Goal: Task Accomplishment & Management: Complete application form

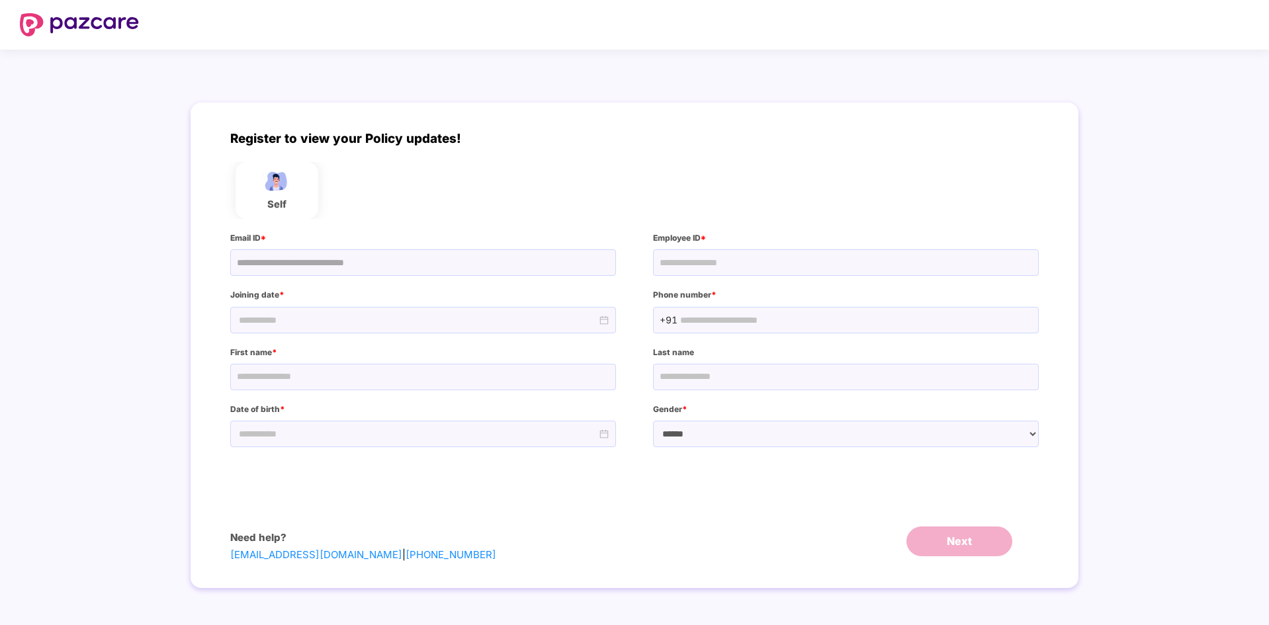
click at [435, 324] on div at bounding box center [423, 320] width 386 height 26
click at [699, 273] on input "text" at bounding box center [846, 262] width 386 height 26
type input "***"
click at [382, 314] on div at bounding box center [423, 320] width 386 height 26
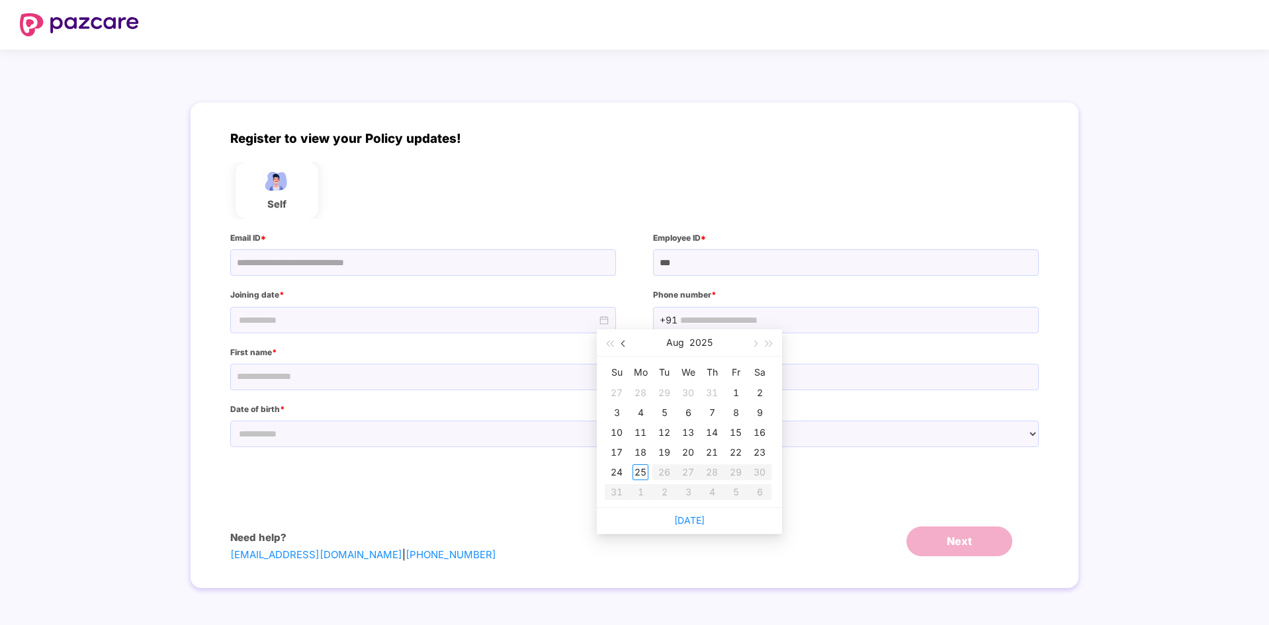
click at [621, 344] on span "button" at bounding box center [624, 344] width 7 height 7
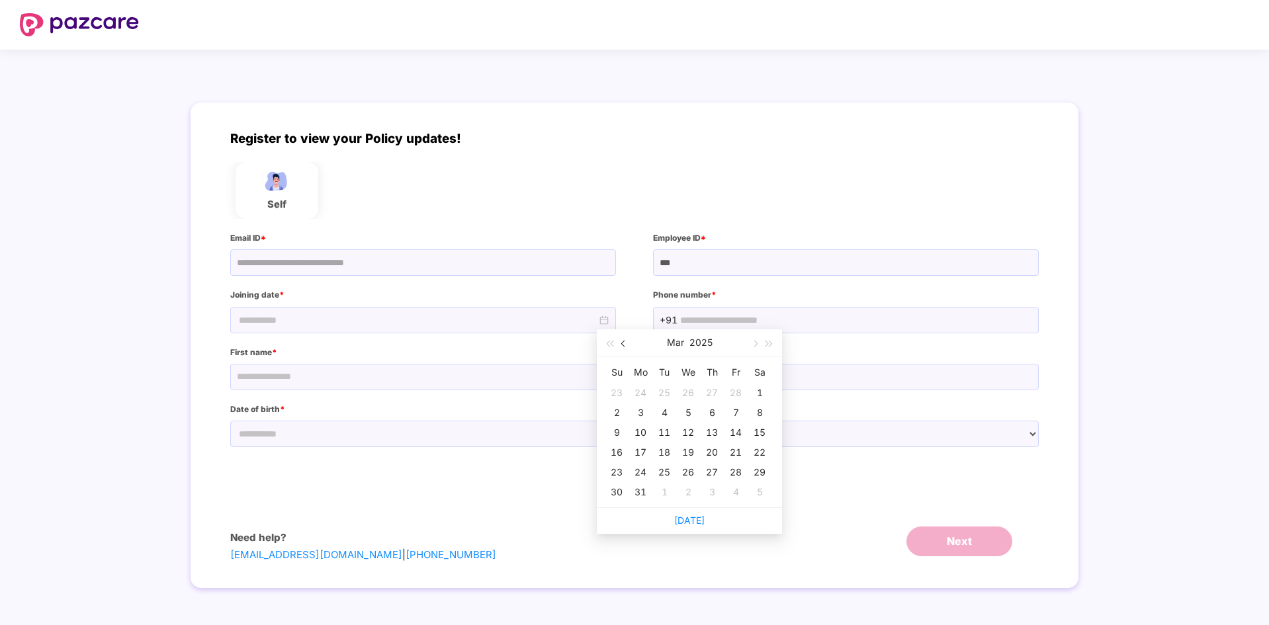
click at [621, 344] on span "button" at bounding box center [624, 344] width 7 height 7
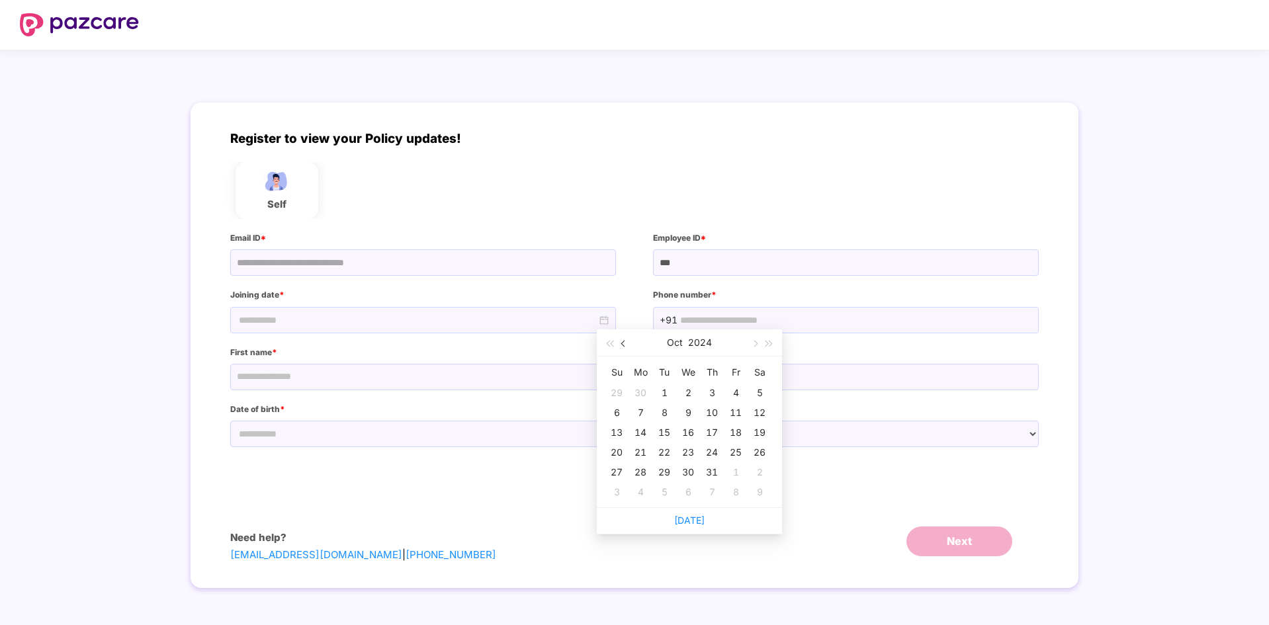
click at [621, 344] on span "button" at bounding box center [624, 344] width 7 height 7
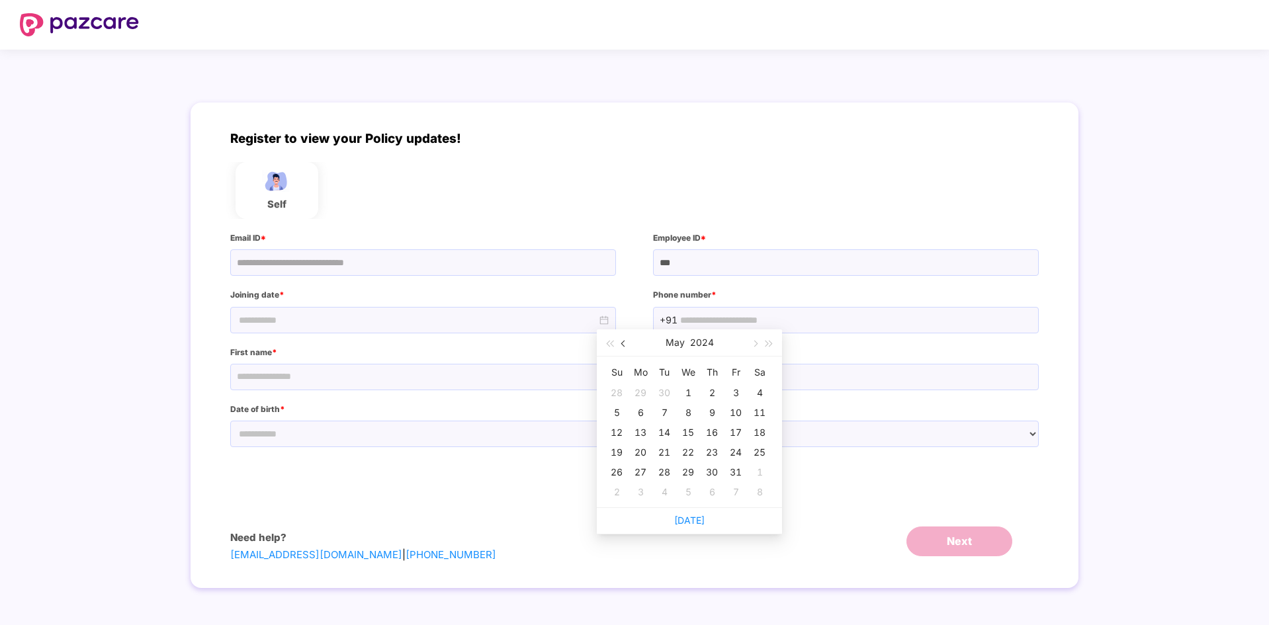
click at [621, 344] on span "button" at bounding box center [624, 344] width 7 height 7
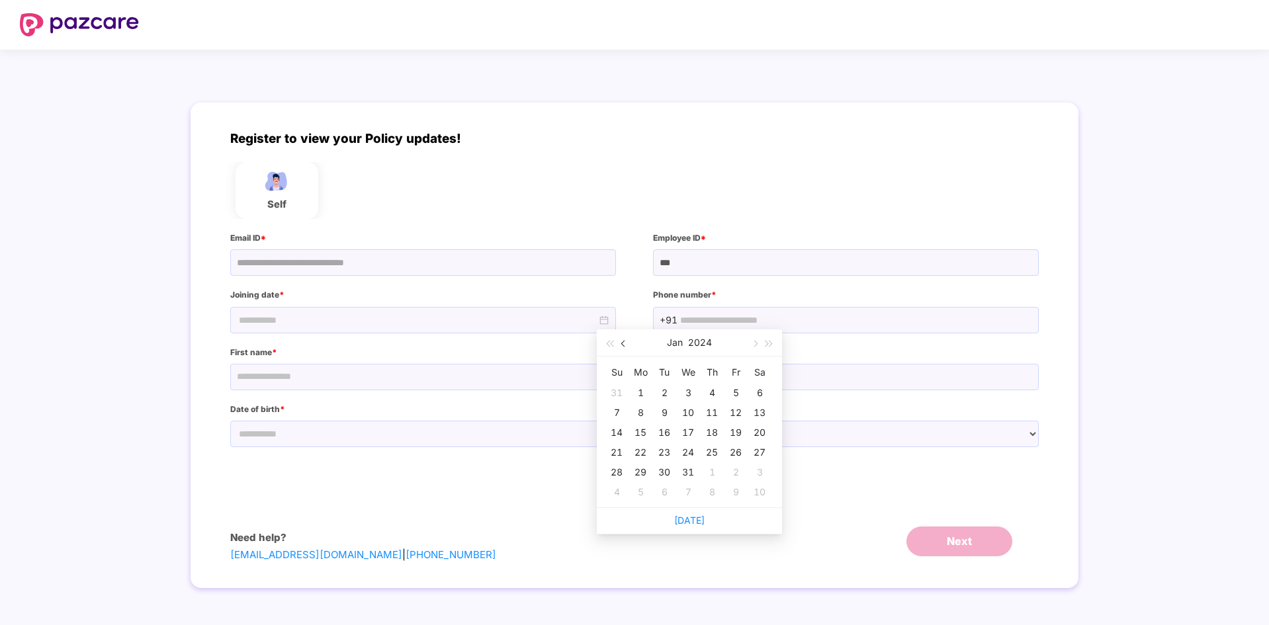
click at [621, 344] on span "button" at bounding box center [624, 344] width 7 height 7
click at [752, 343] on span "button" at bounding box center [754, 344] width 7 height 7
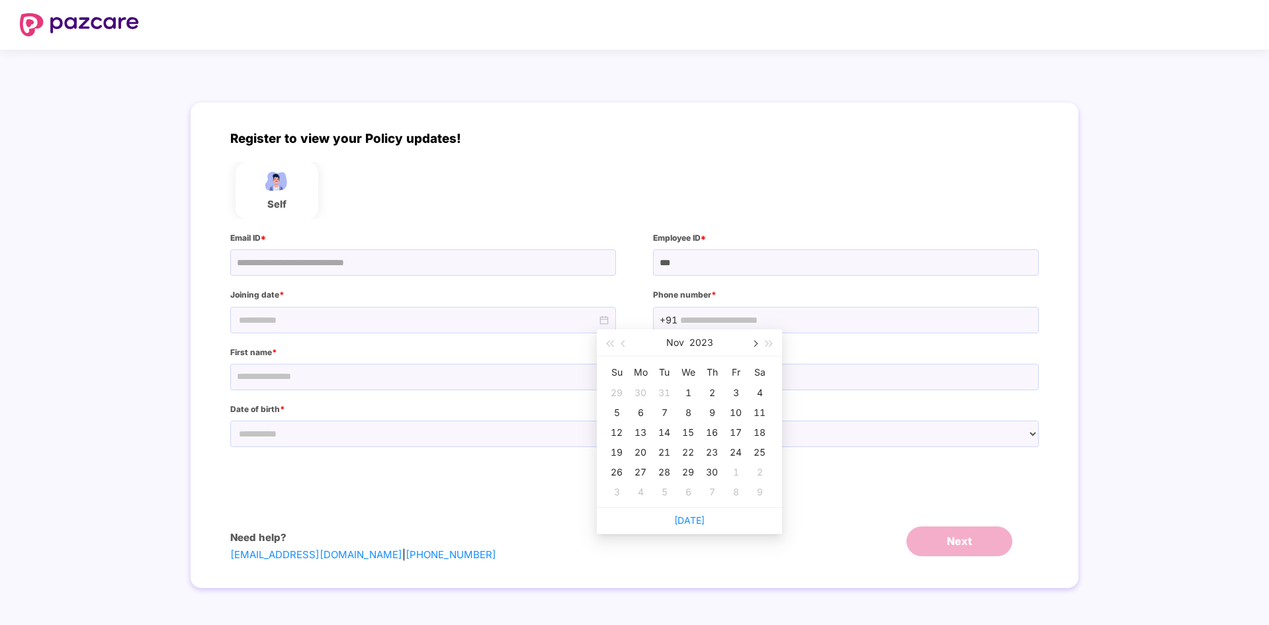
click at [752, 343] on span "button" at bounding box center [754, 344] width 7 height 7
click at [751, 343] on span "button" at bounding box center [754, 344] width 7 height 7
click at [749, 344] on button "button" at bounding box center [754, 342] width 15 height 26
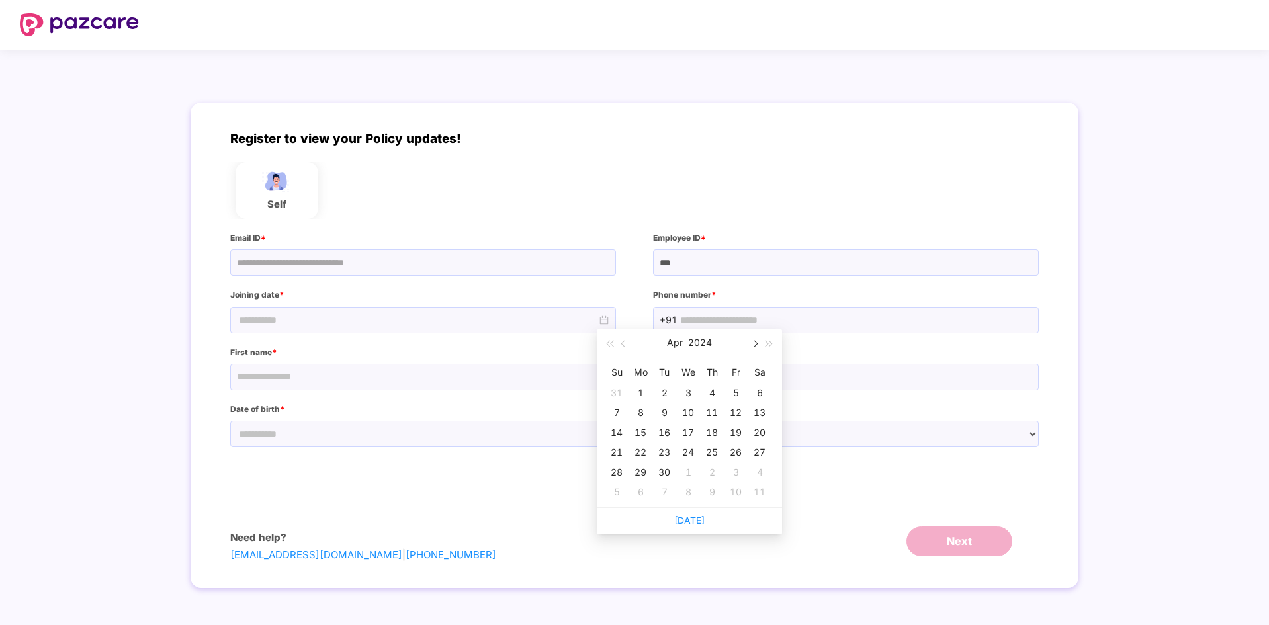
click at [749, 344] on button "button" at bounding box center [754, 342] width 15 height 26
click at [626, 342] on span "button" at bounding box center [624, 344] width 7 height 7
click at [681, 452] on div "24" at bounding box center [688, 453] width 16 height 16
type input "**********"
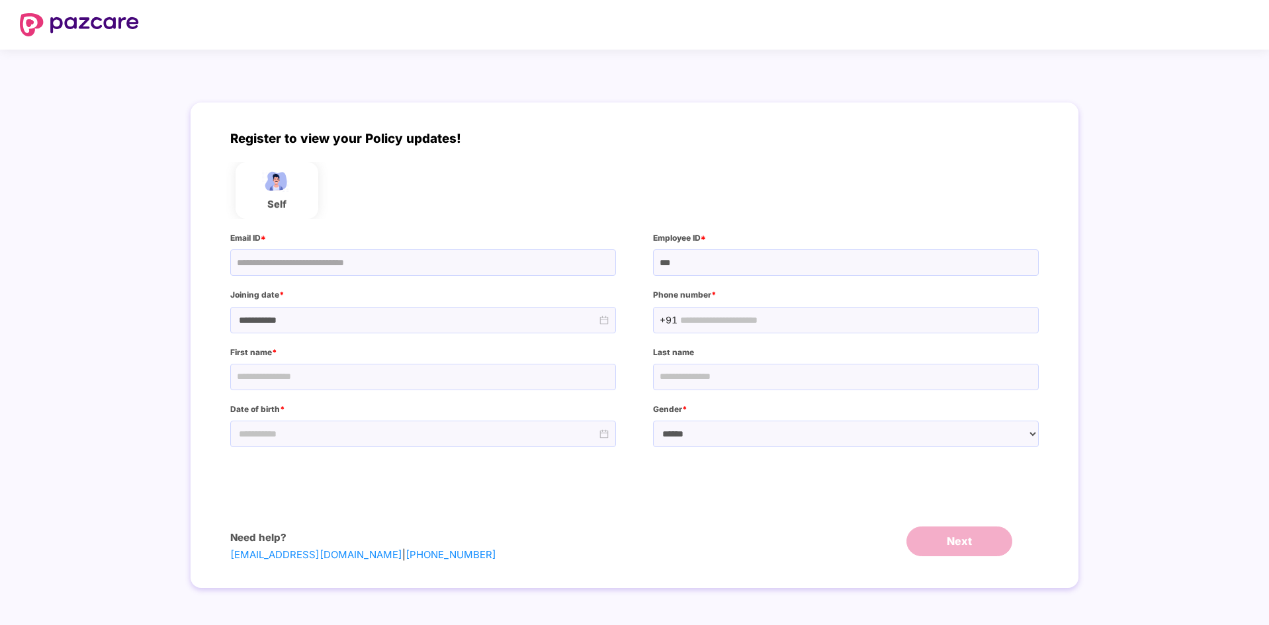
click at [712, 318] on input "text" at bounding box center [856, 320] width 352 height 13
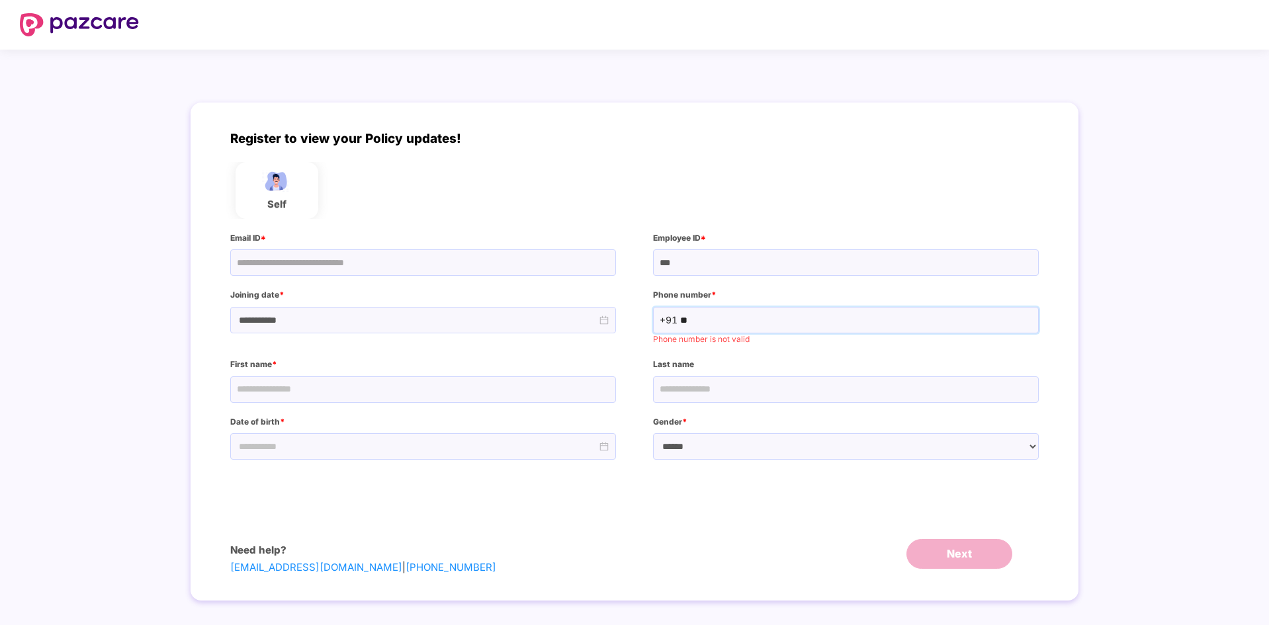
type input "*"
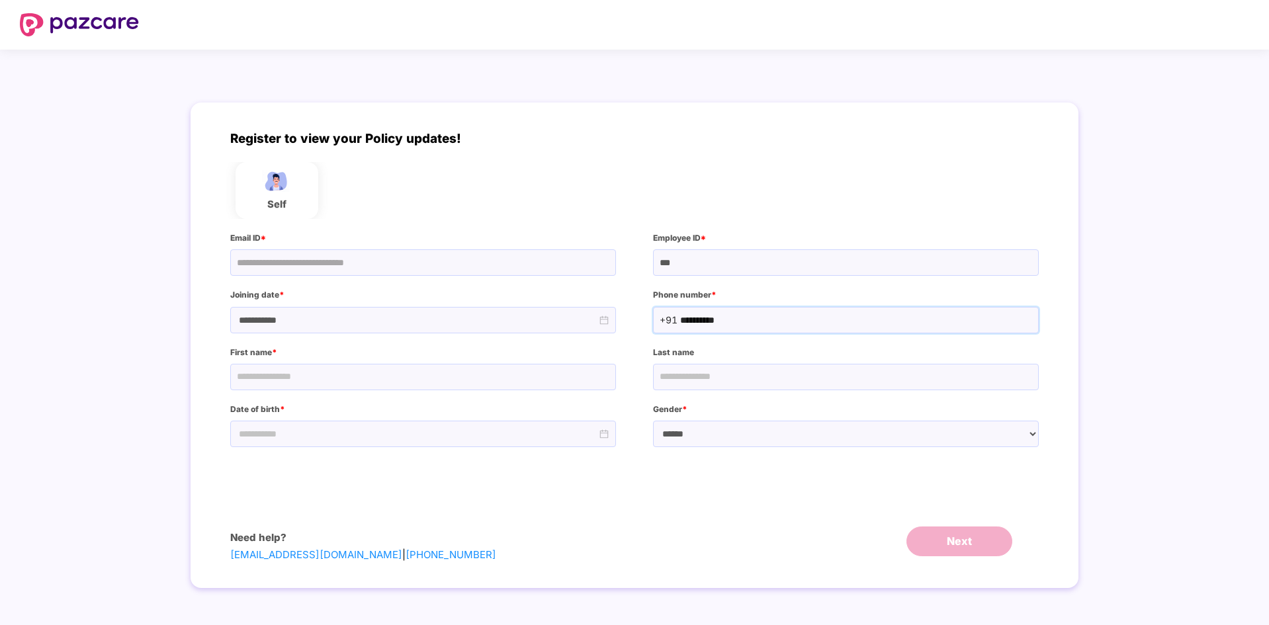
type input "**********"
click at [331, 372] on input "text" at bounding box center [423, 377] width 386 height 26
type input "******"
click at [668, 378] on input "text" at bounding box center [846, 377] width 386 height 26
type input "*****"
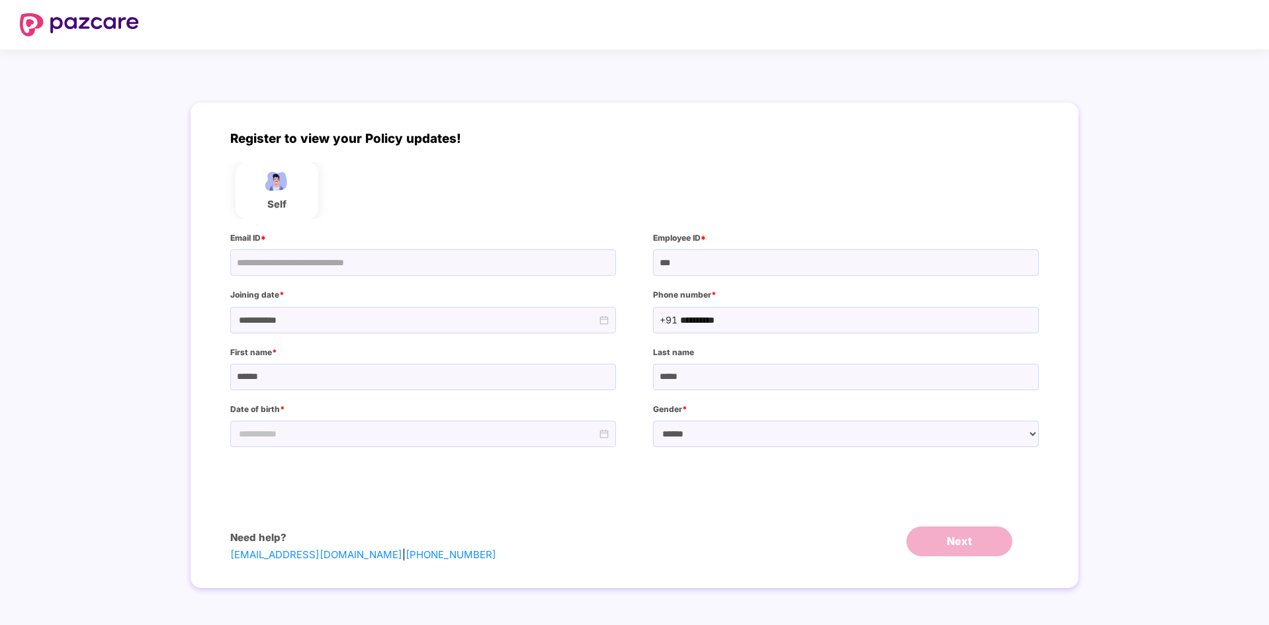
click at [333, 431] on input "text" at bounding box center [284, 434] width 95 height 15
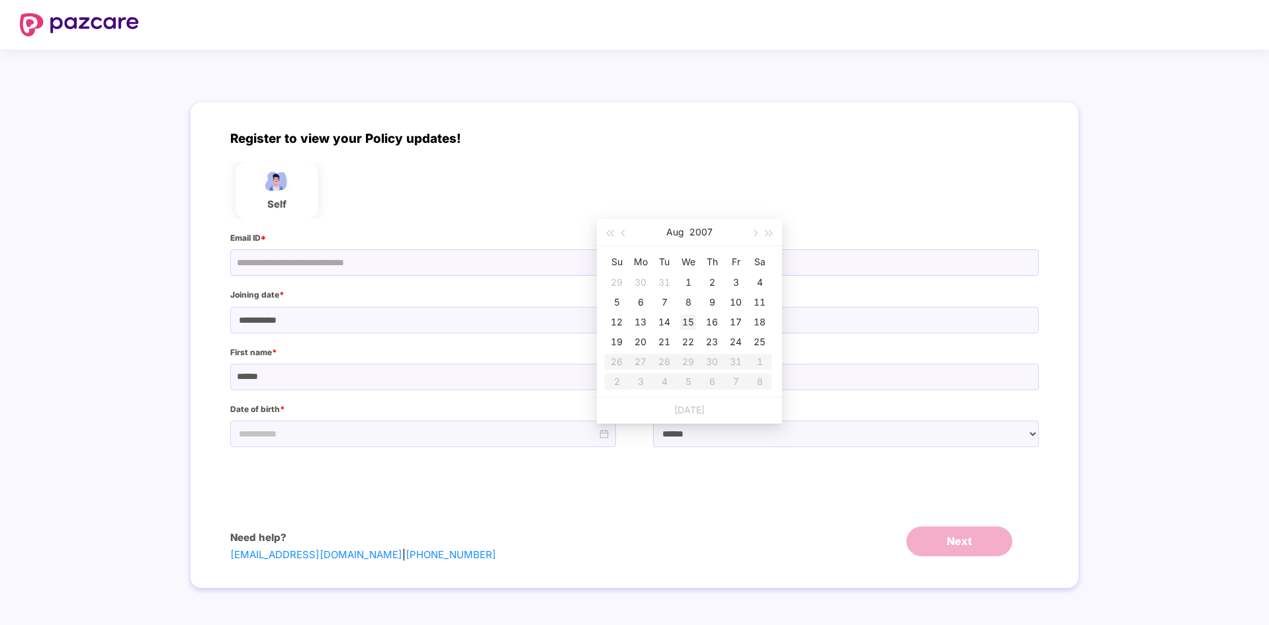
click at [685, 320] on div "15" at bounding box center [688, 322] width 16 height 16
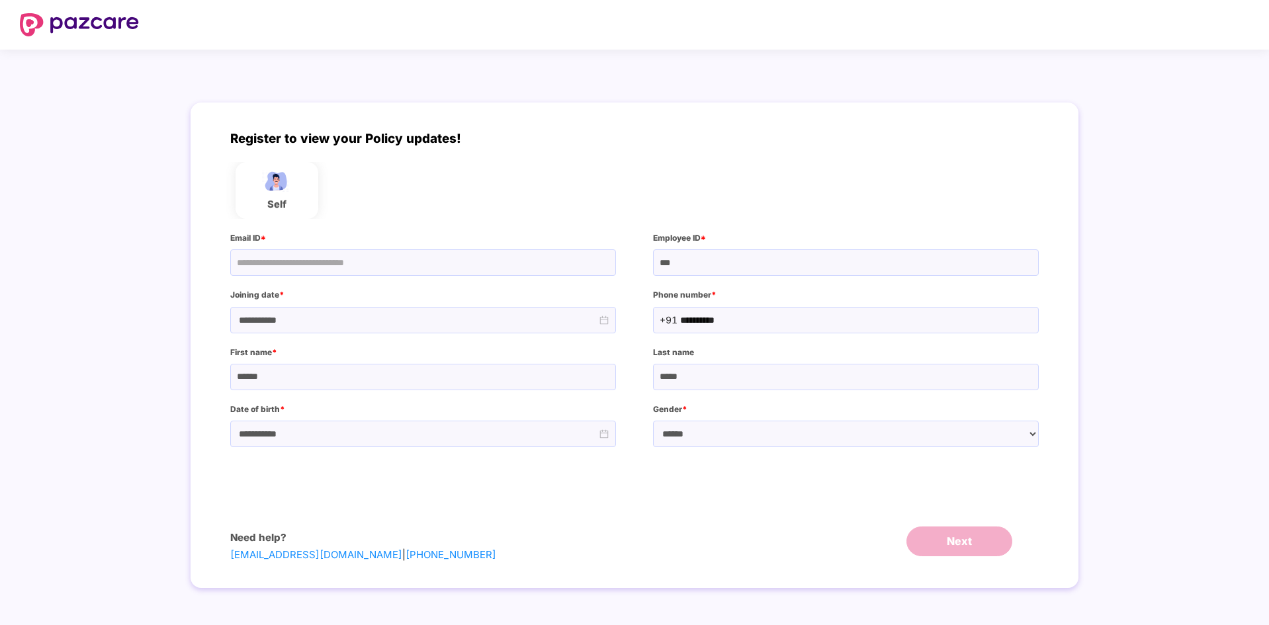
click at [394, 442] on div "**********" at bounding box center [423, 434] width 386 height 26
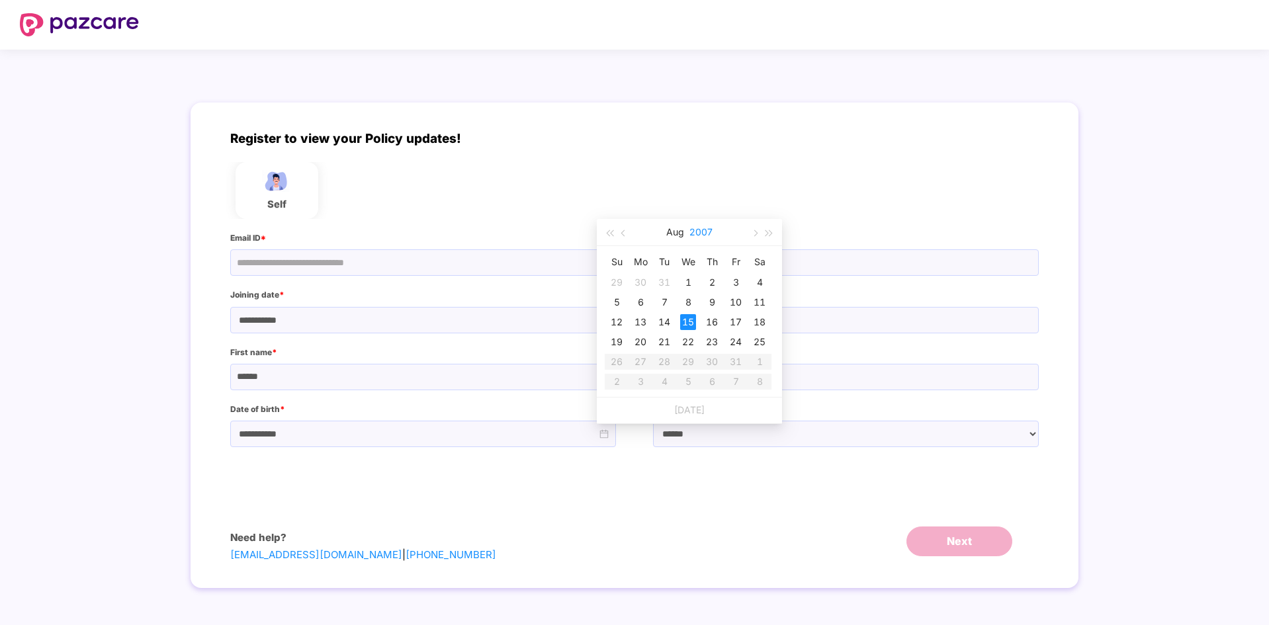
click at [703, 233] on button "2007" at bounding box center [700, 232] width 23 height 26
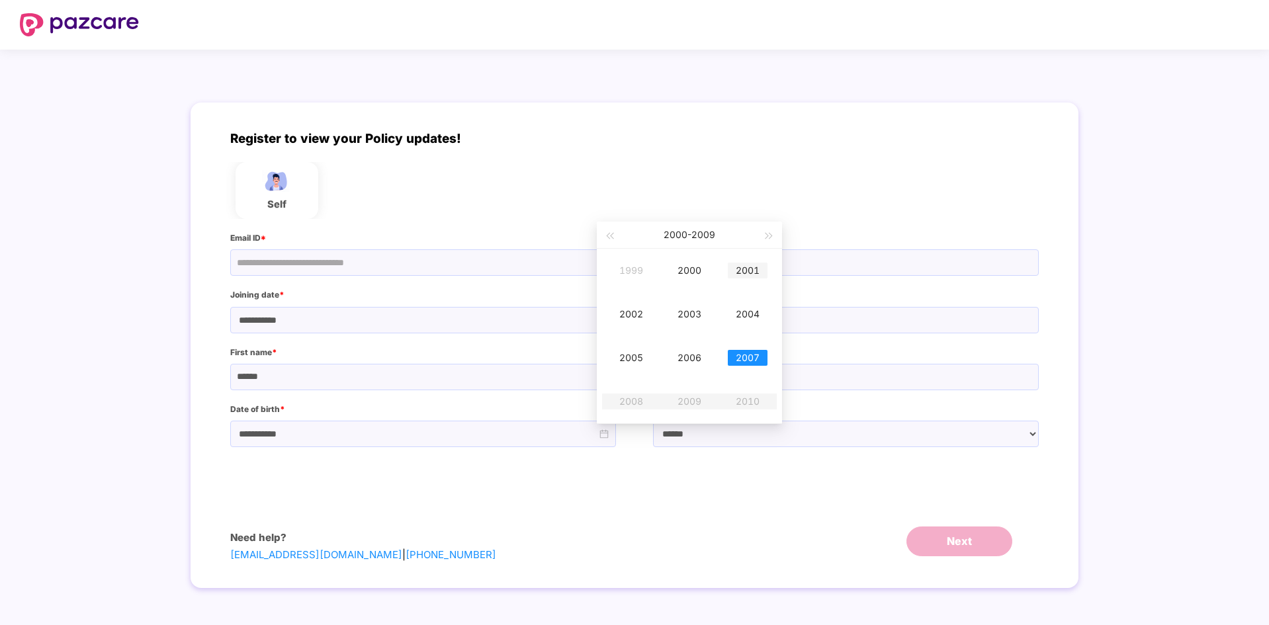
click at [751, 270] on div "2001" at bounding box center [748, 271] width 40 height 16
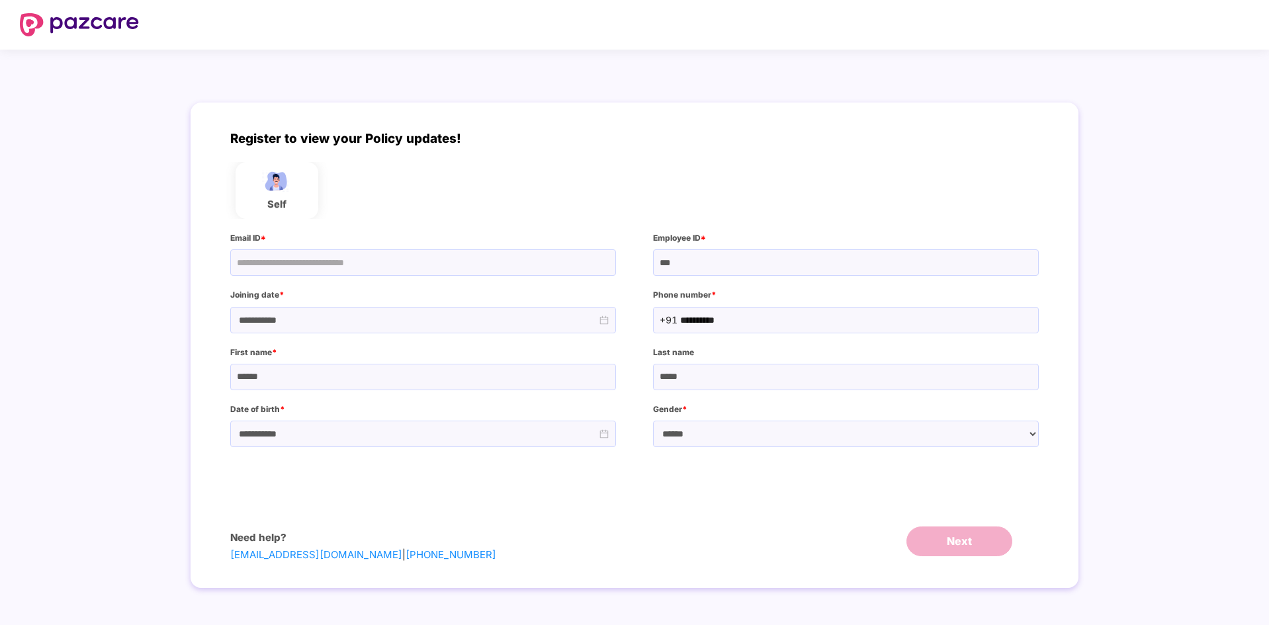
click at [333, 438] on input "**********" at bounding box center [284, 434] width 95 height 15
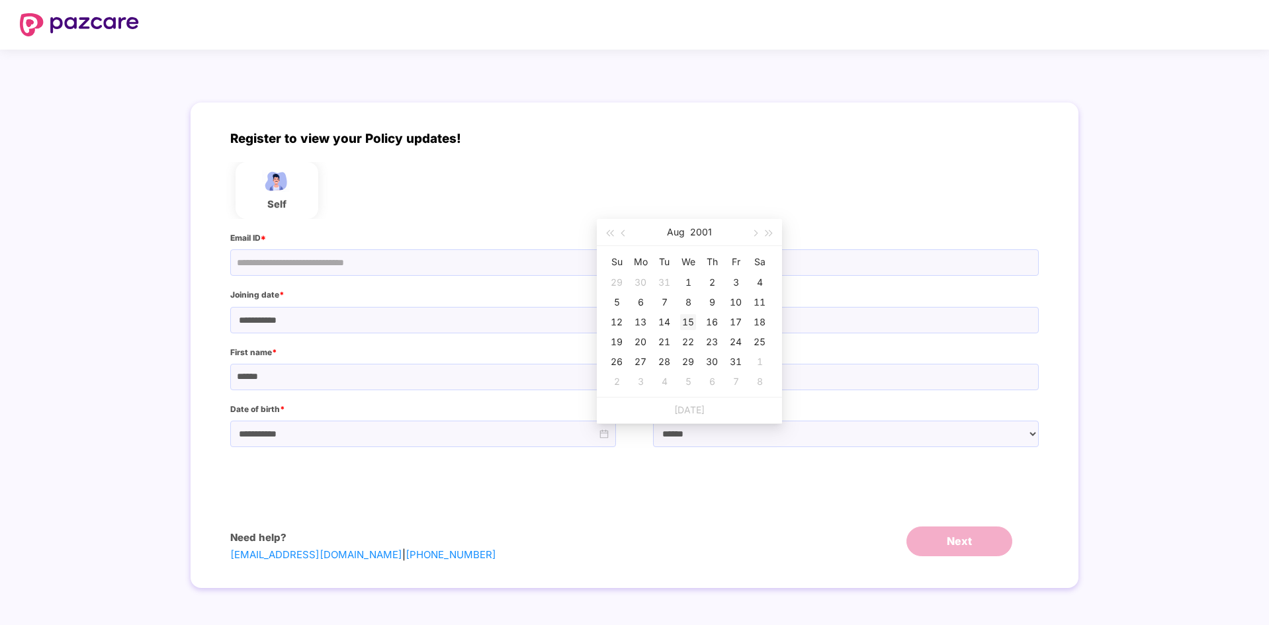
click at [687, 319] on div "15" at bounding box center [688, 322] width 16 height 16
type input "**********"
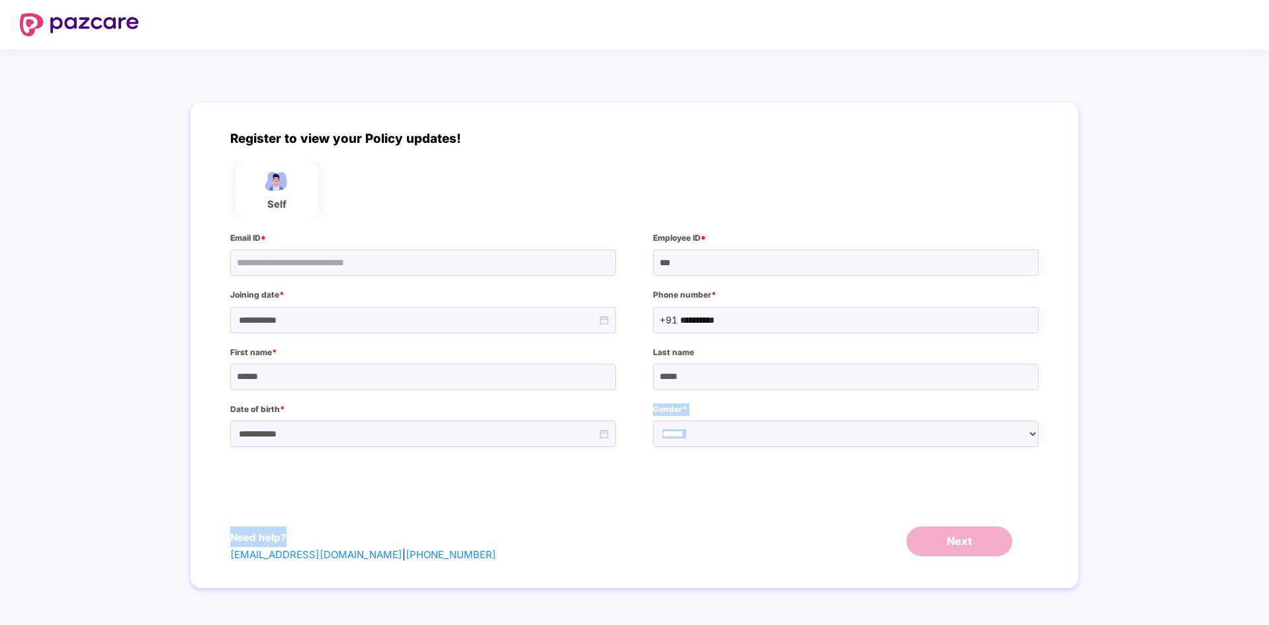
click at [625, 448] on div "**********" at bounding box center [635, 346] width 888 height 486
click at [731, 381] on input "*****" at bounding box center [846, 377] width 386 height 26
click at [734, 437] on select "****** **** ******" at bounding box center [846, 434] width 386 height 26
select select "******"
click at [653, 421] on select "****** **** ******" at bounding box center [846, 434] width 386 height 26
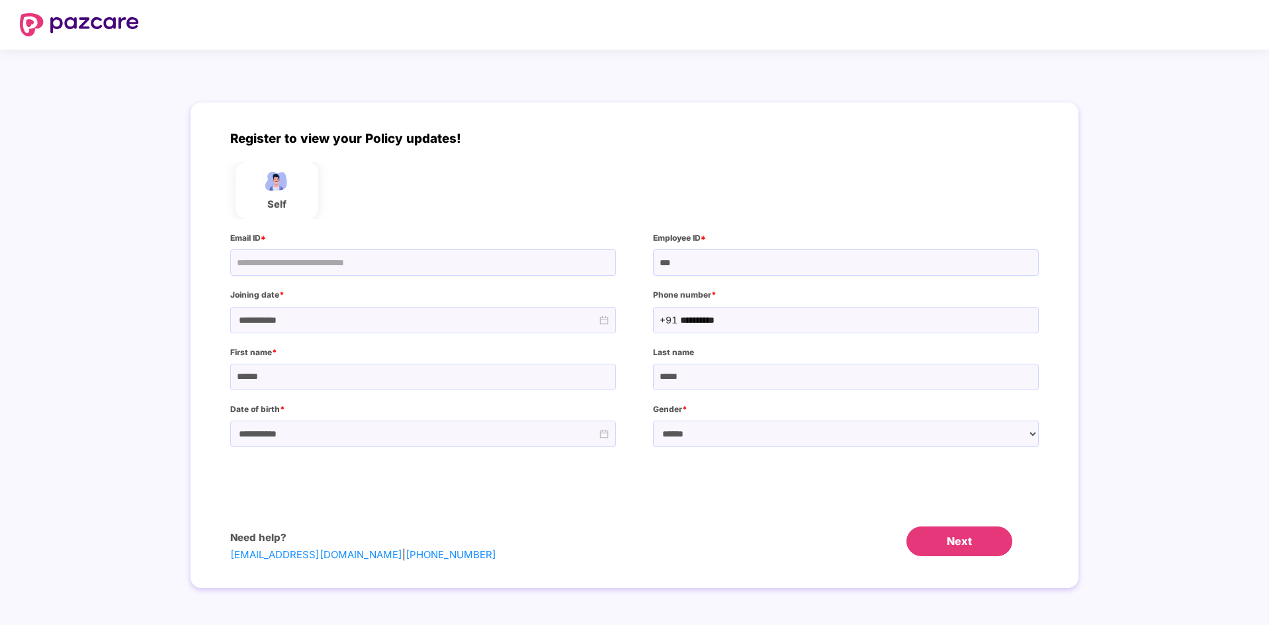
click at [945, 542] on button "Next" at bounding box center [959, 542] width 106 height 30
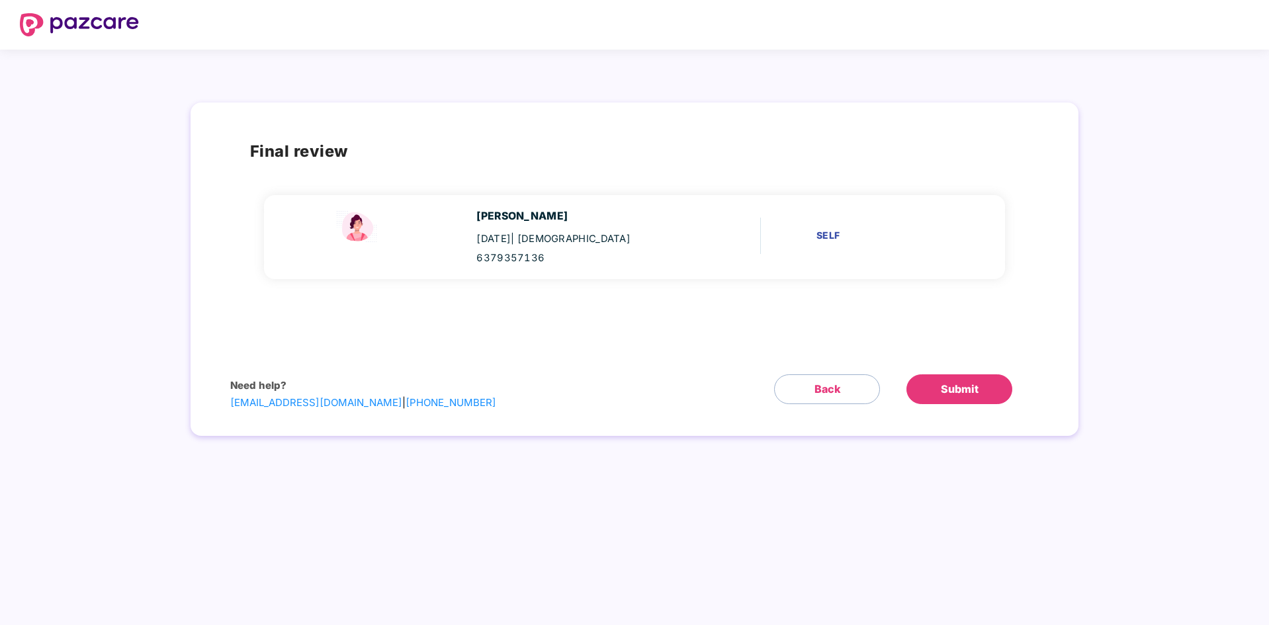
click at [941, 392] on button "Submit" at bounding box center [959, 389] width 106 height 30
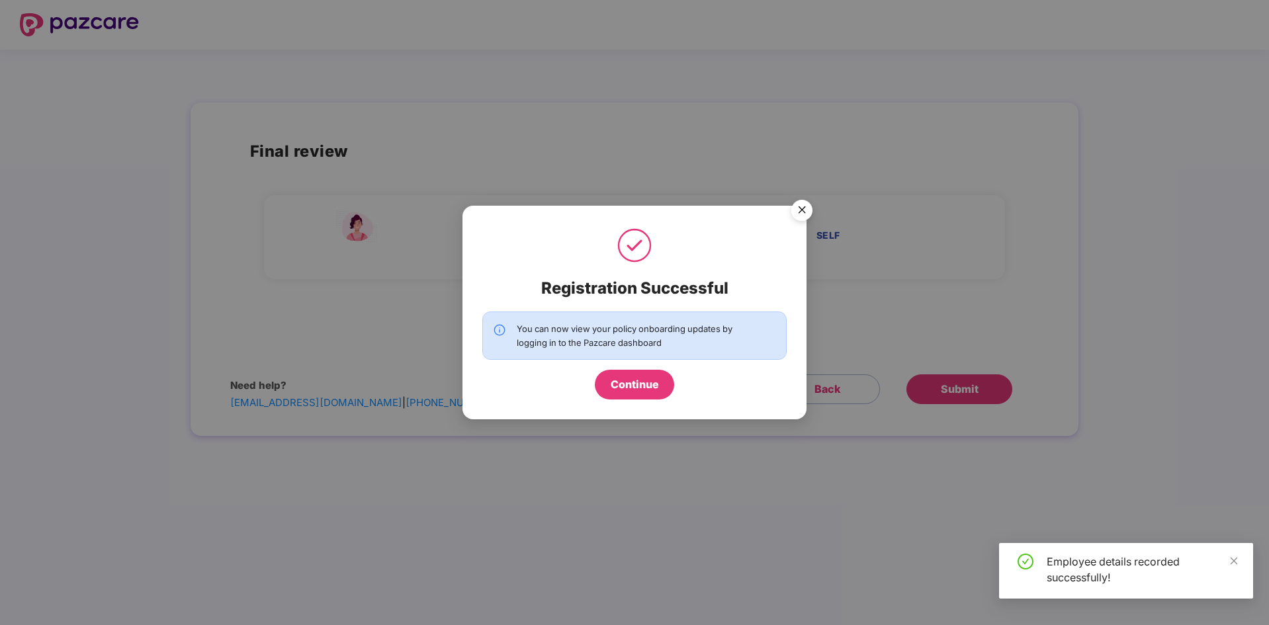
click at [643, 388] on button "Continue" at bounding box center [634, 385] width 79 height 30
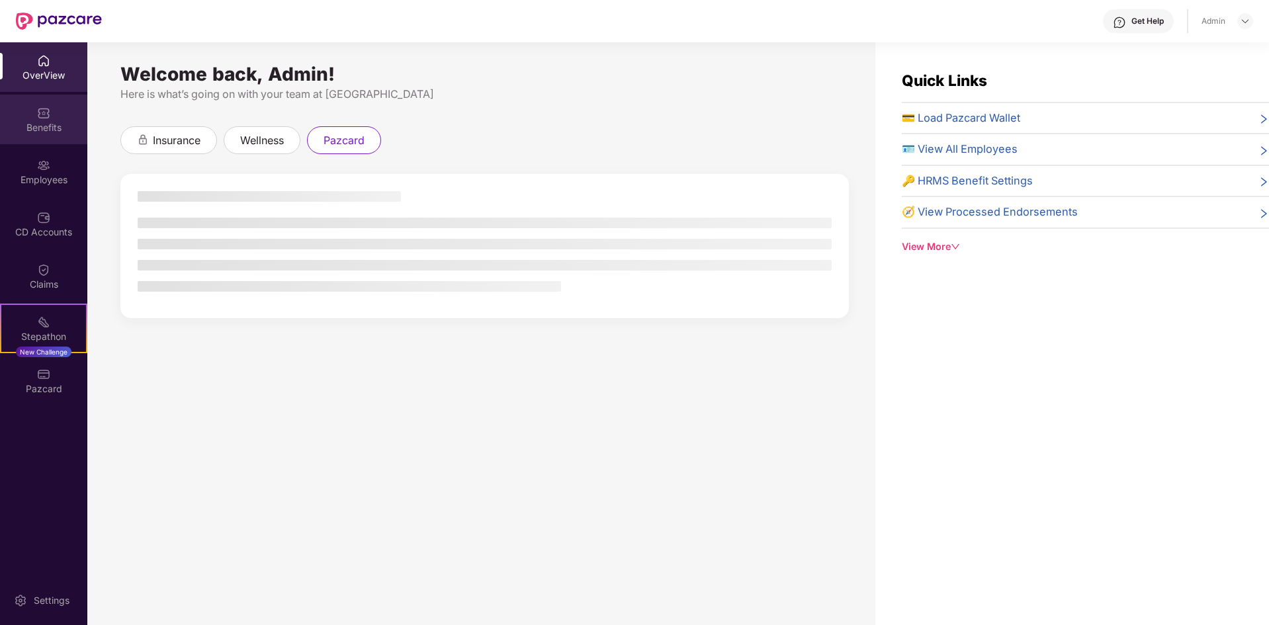
click at [38, 125] on div "Benefits" at bounding box center [43, 127] width 87 height 13
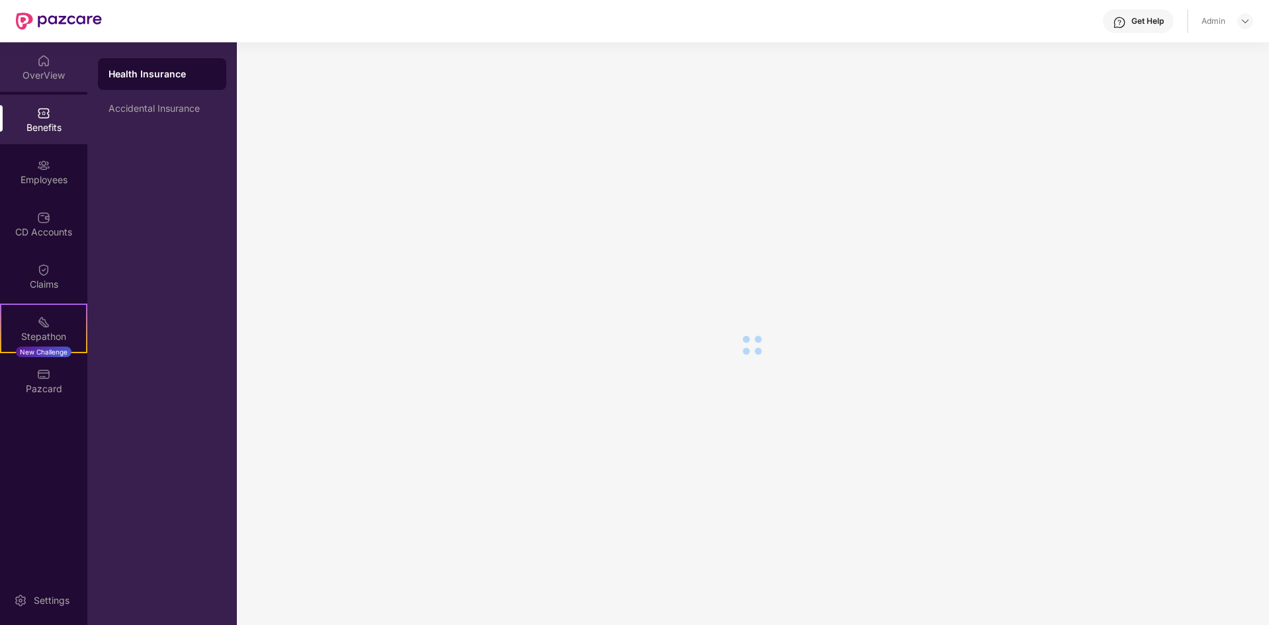
click at [41, 63] on img at bounding box center [43, 60] width 13 height 13
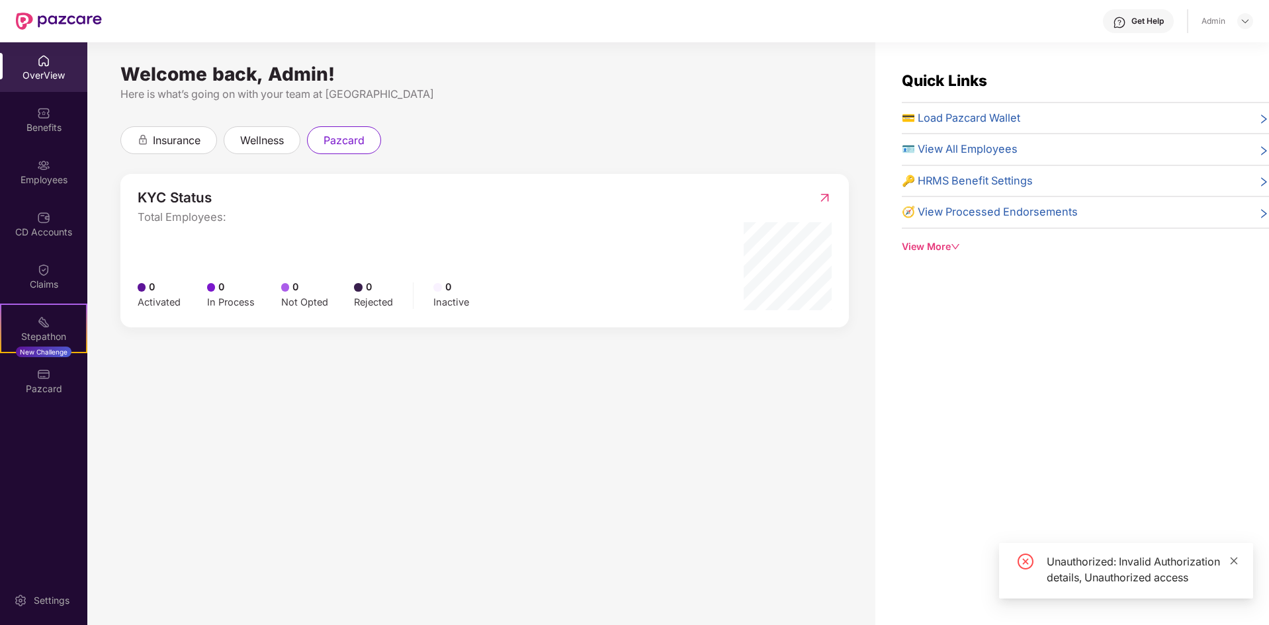
click at [1230, 556] on icon "close" at bounding box center [1233, 560] width 9 height 9
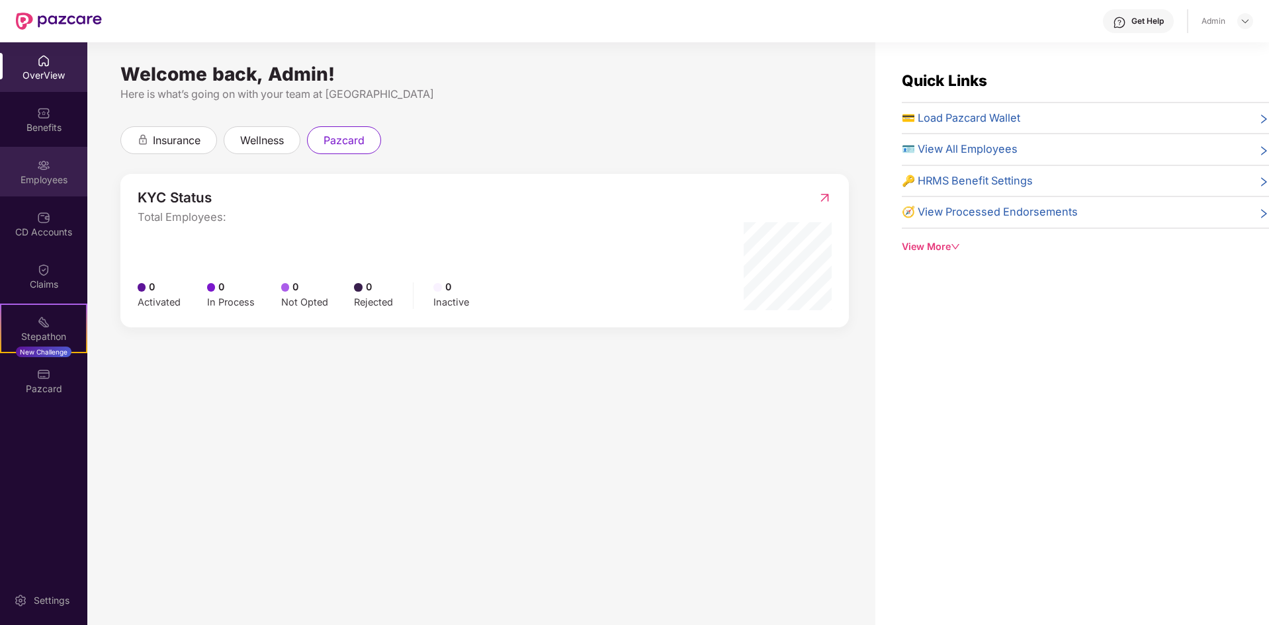
click at [38, 180] on div "Employees" at bounding box center [43, 179] width 87 height 13
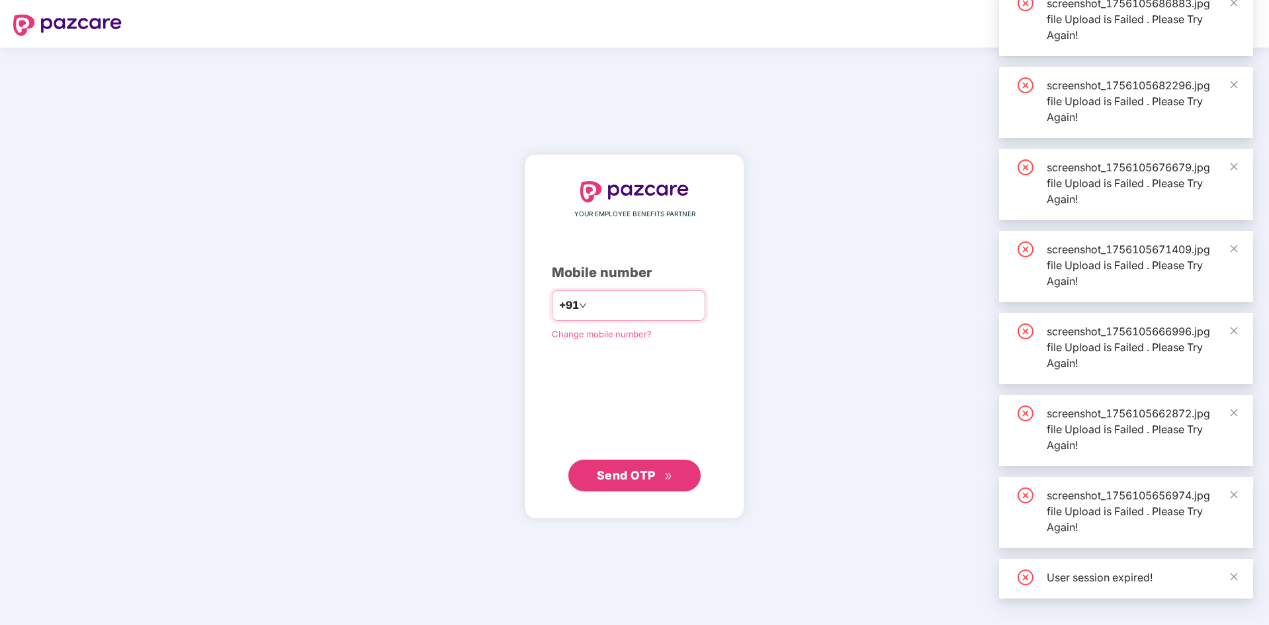
click at [611, 302] on input "number" at bounding box center [643, 305] width 108 height 21
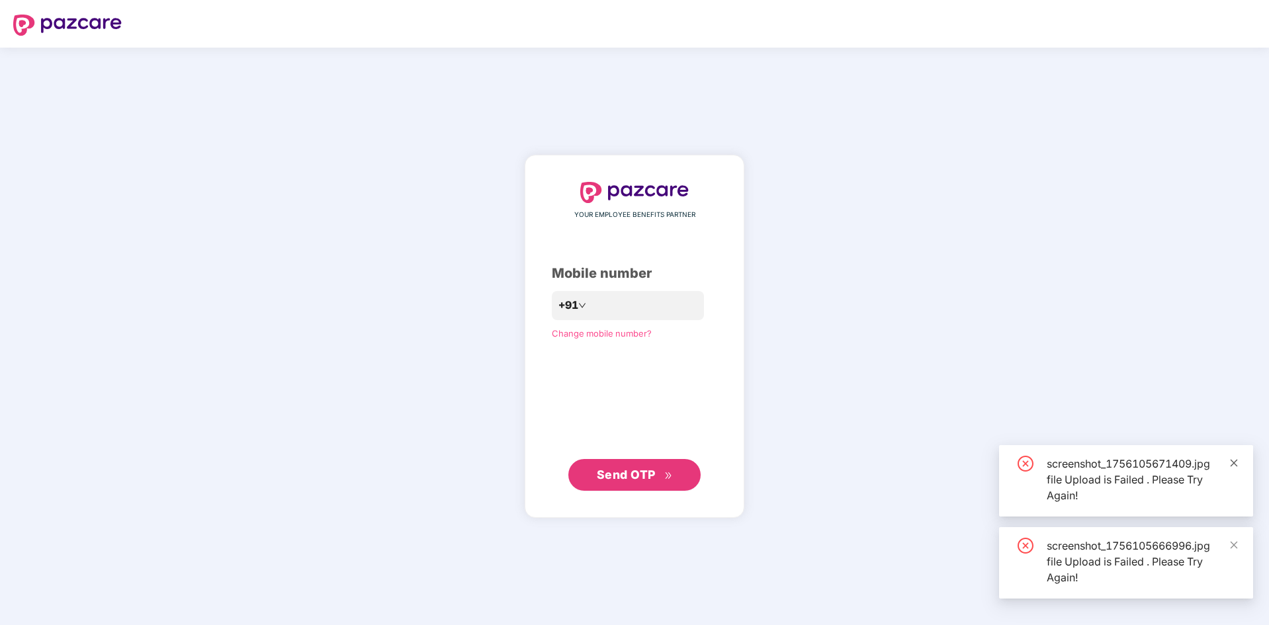
click at [1234, 462] on icon "close" at bounding box center [1233, 462] width 9 height 9
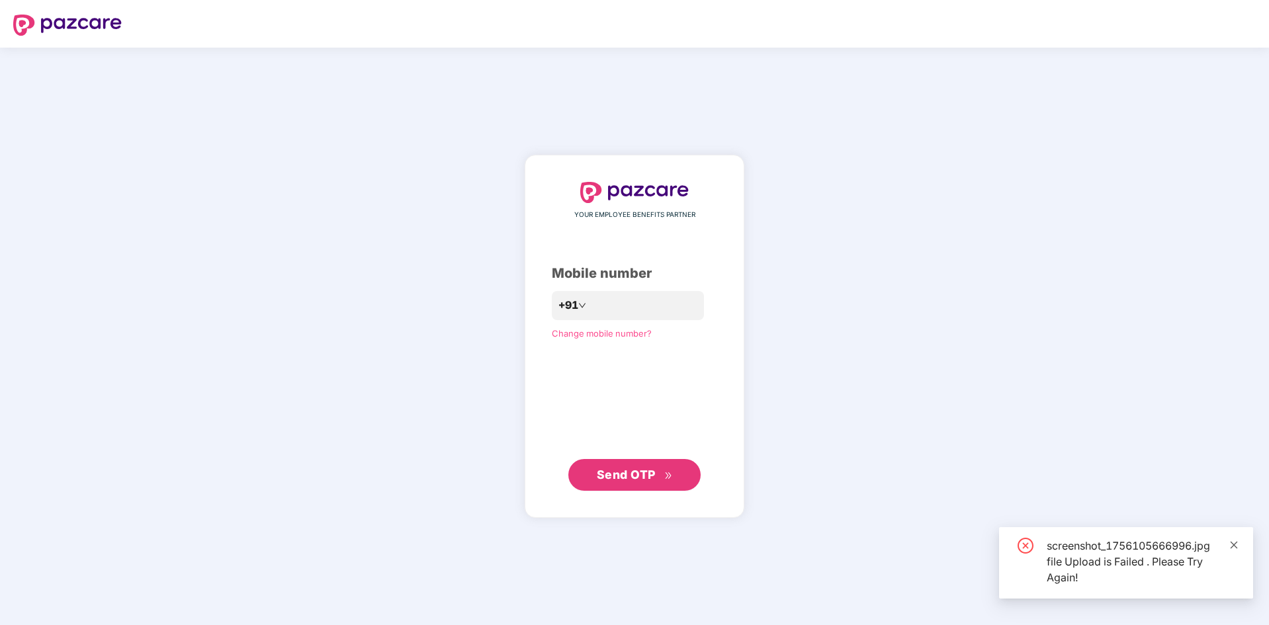
click at [1236, 544] on icon "close" at bounding box center [1233, 544] width 9 height 9
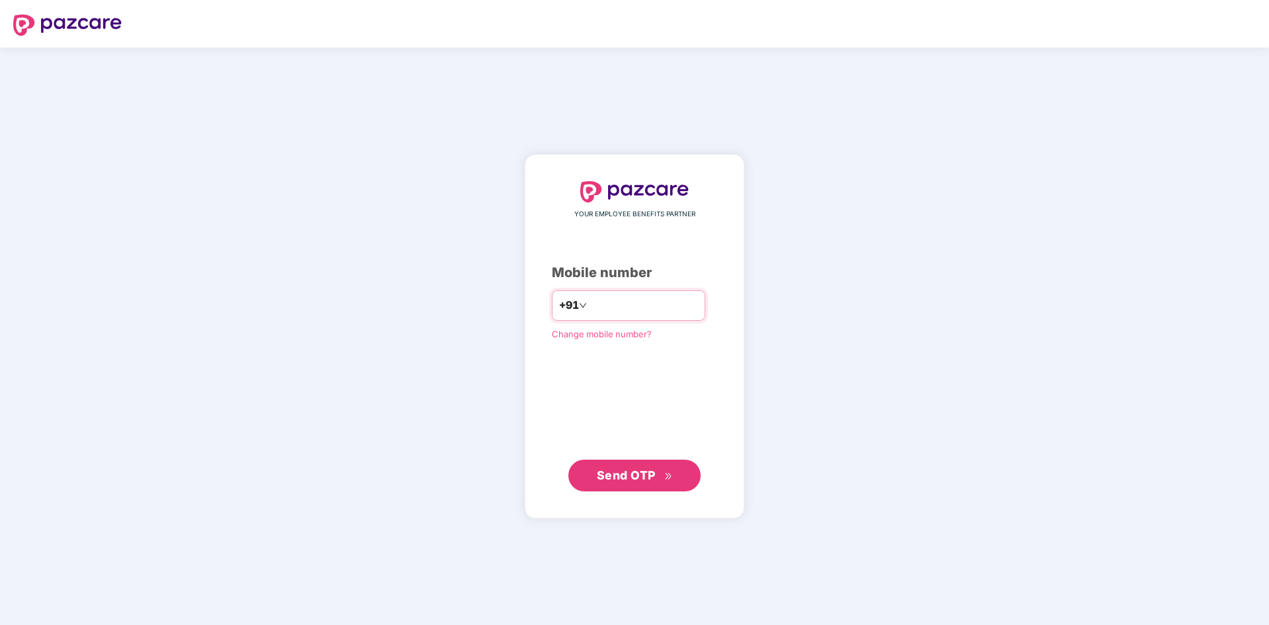
click at [640, 306] on input "number" at bounding box center [643, 305] width 108 height 21
type input "**********"
click at [627, 472] on span "Send OTP" at bounding box center [626, 475] width 59 height 14
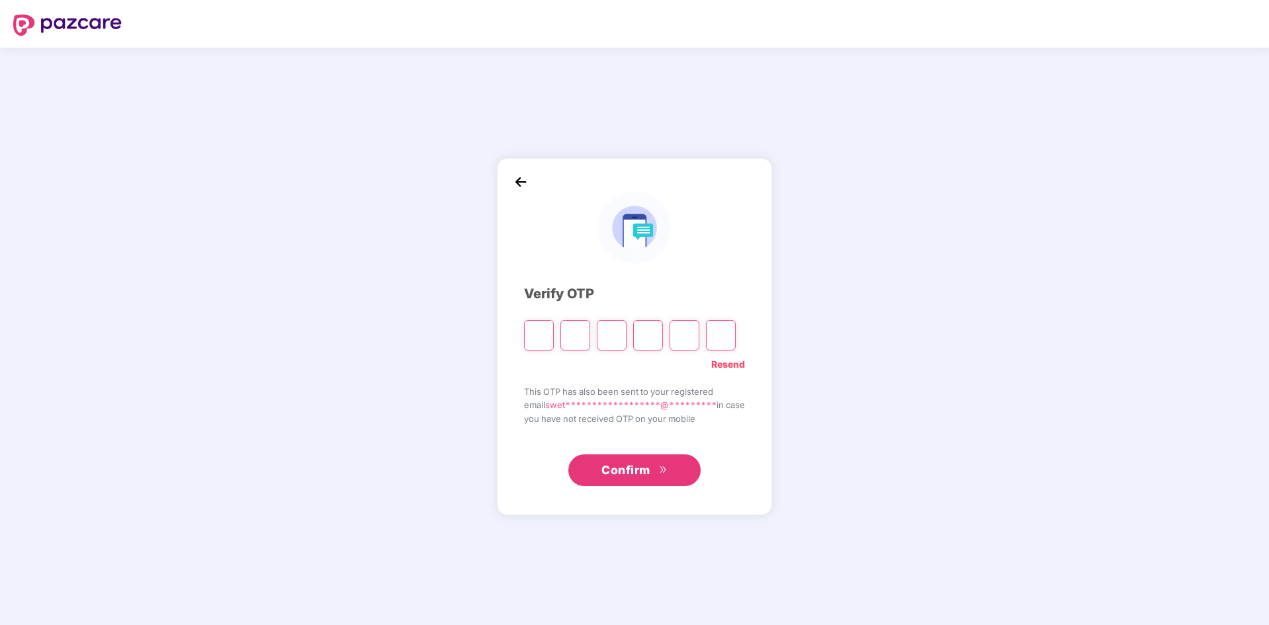
type input "*"
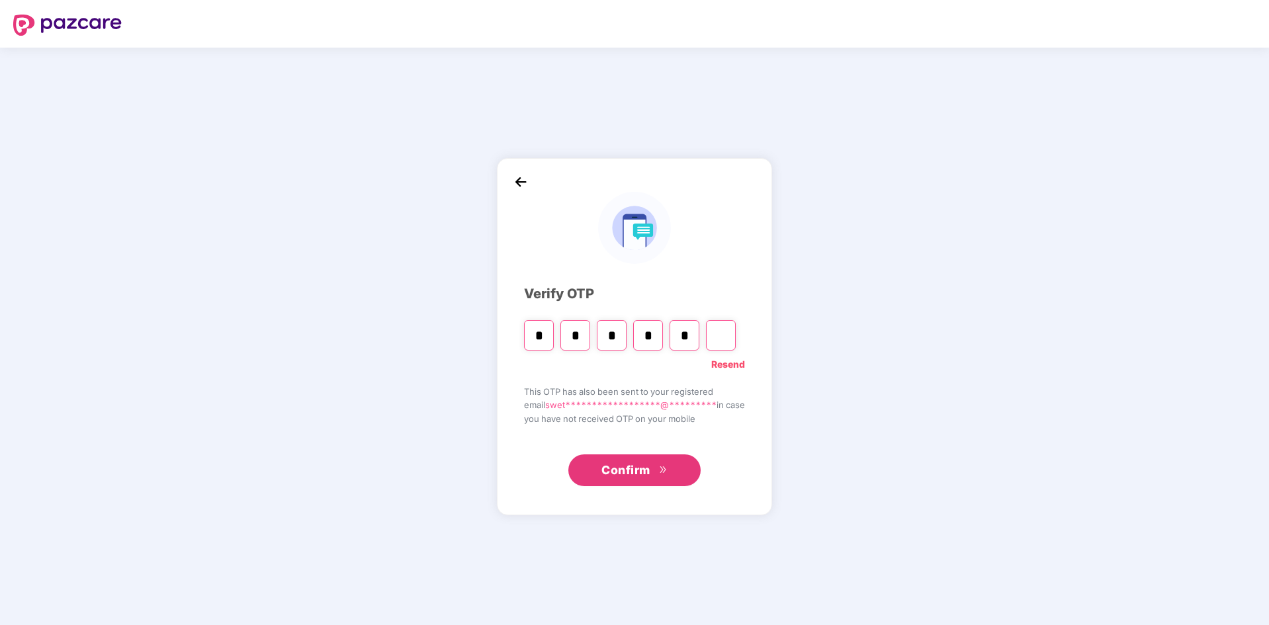
type input "*"
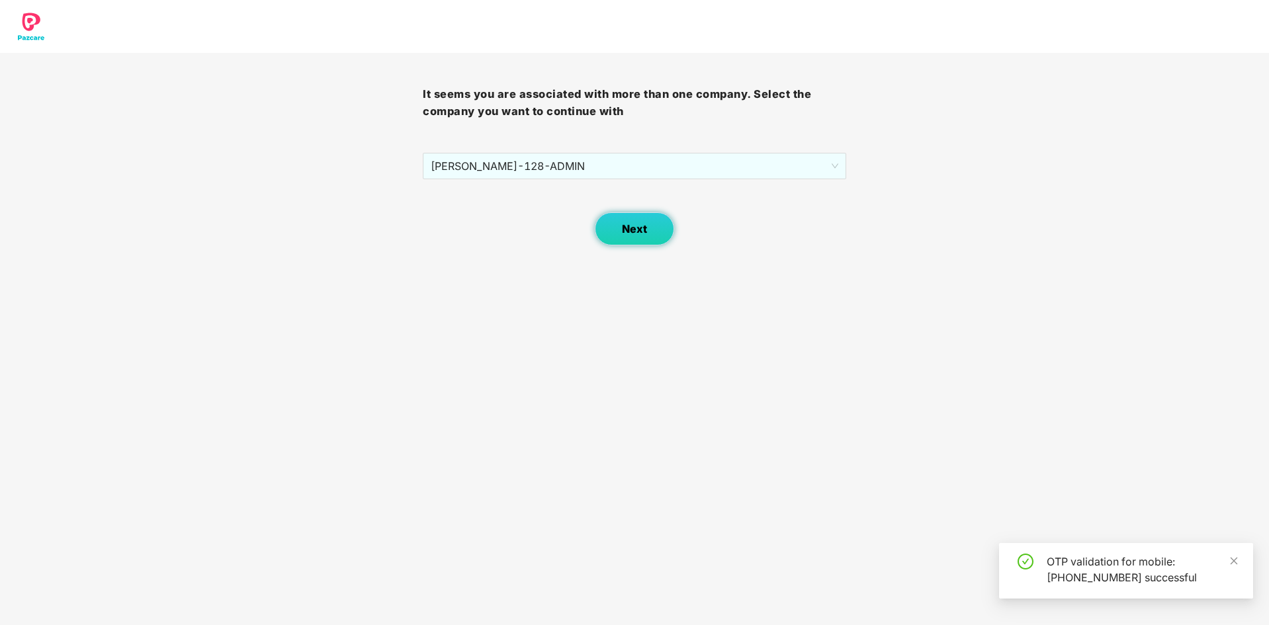
click at [622, 232] on span "Next" at bounding box center [634, 229] width 25 height 13
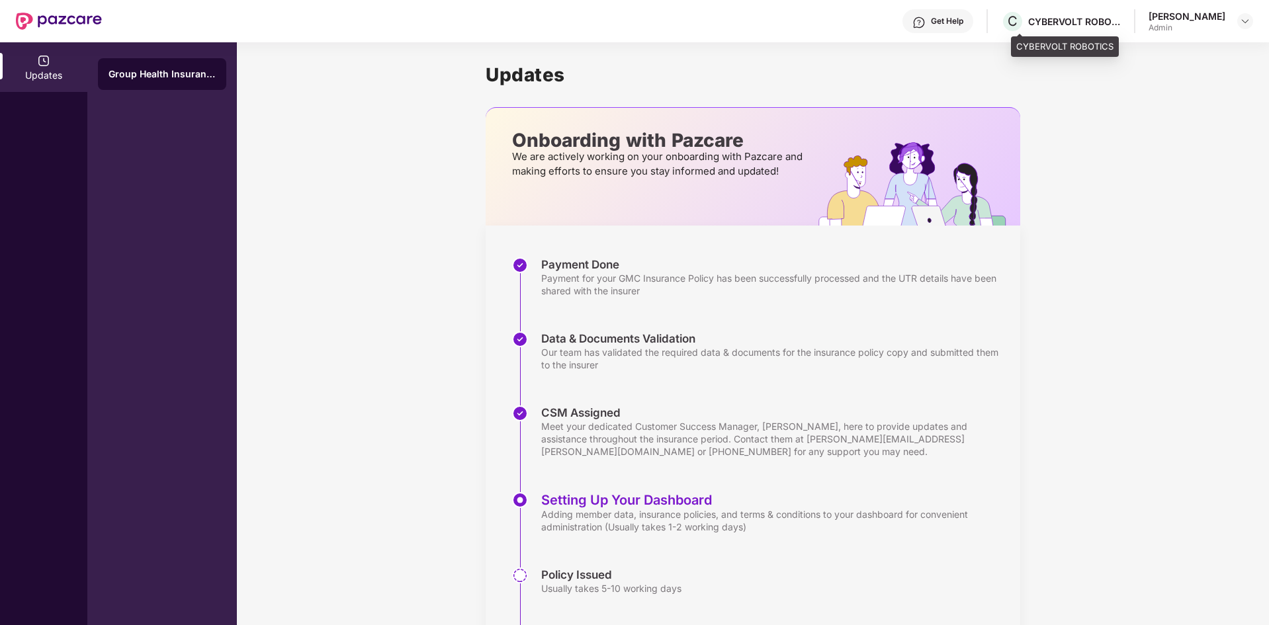
click at [1038, 24] on div "CYBERVOLT ROBOTICS" at bounding box center [1074, 21] width 93 height 13
click at [1071, 21] on div "CYBERVOLT ROBOTICS" at bounding box center [1074, 21] width 93 height 13
click at [47, 75] on div "Updates" at bounding box center [43, 75] width 87 height 13
click at [328, 146] on div "Updates Onboarding with Pazcare We are actively working on your onboarding with…" at bounding box center [753, 378] width 1032 height 673
click at [150, 80] on div "Group Health Insurance" at bounding box center [161, 73] width 107 height 13
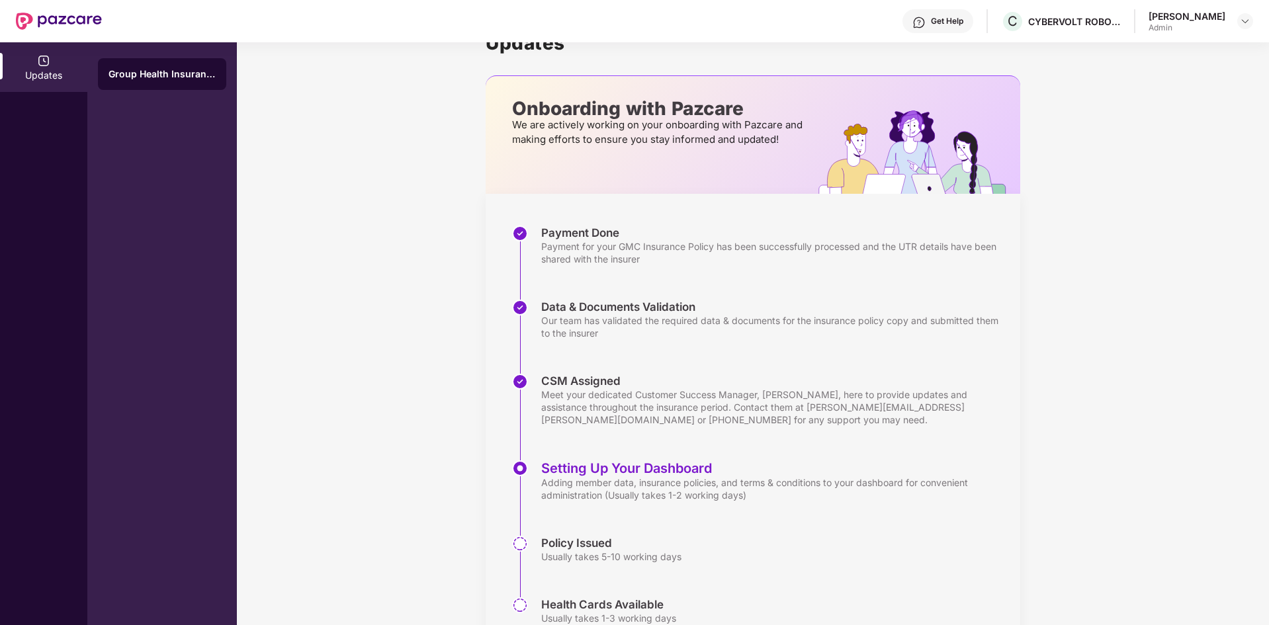
scroll to position [91, 0]
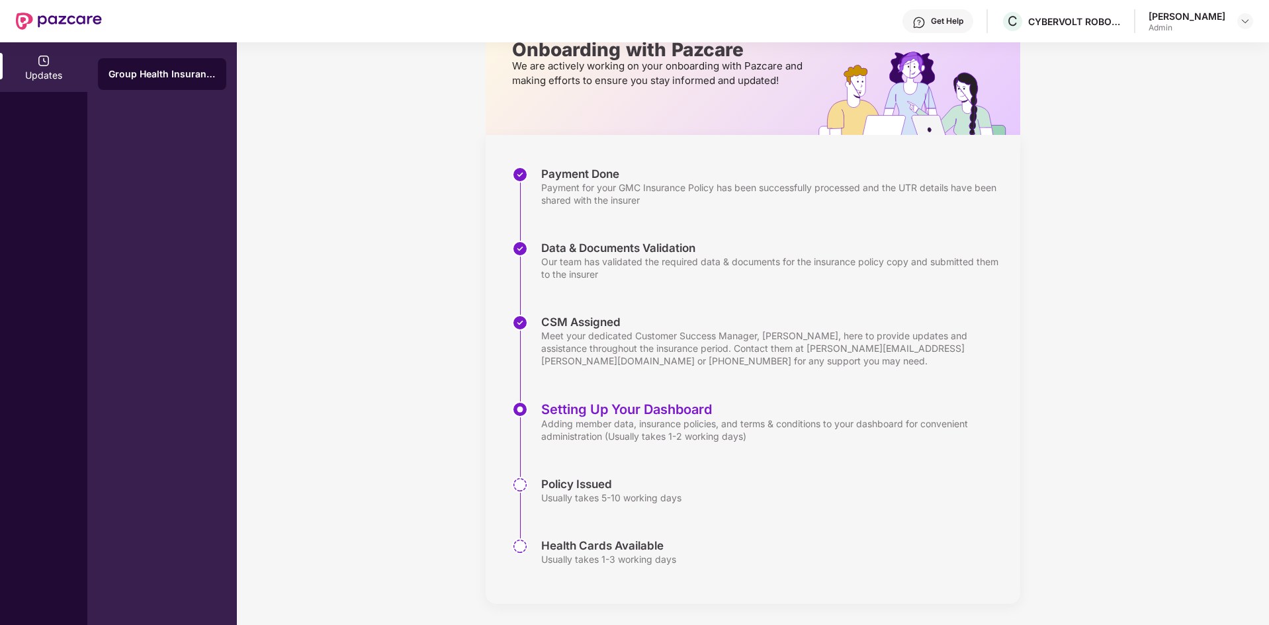
click at [519, 484] on img at bounding box center [520, 485] width 16 height 16
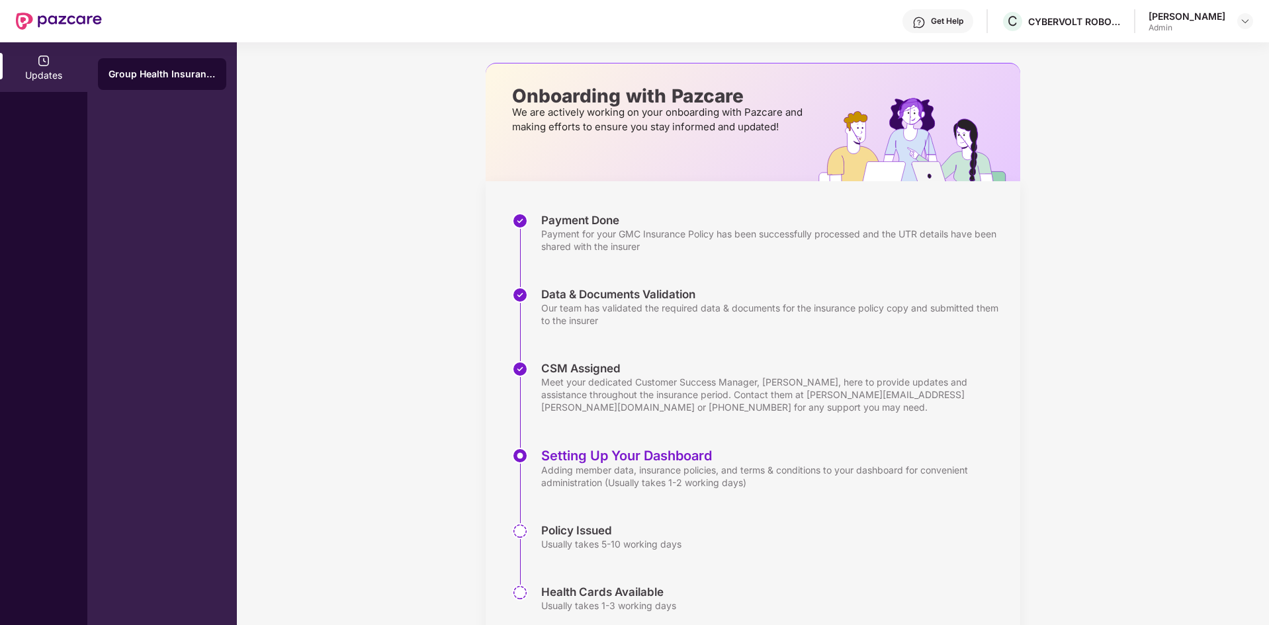
scroll to position [0, 0]
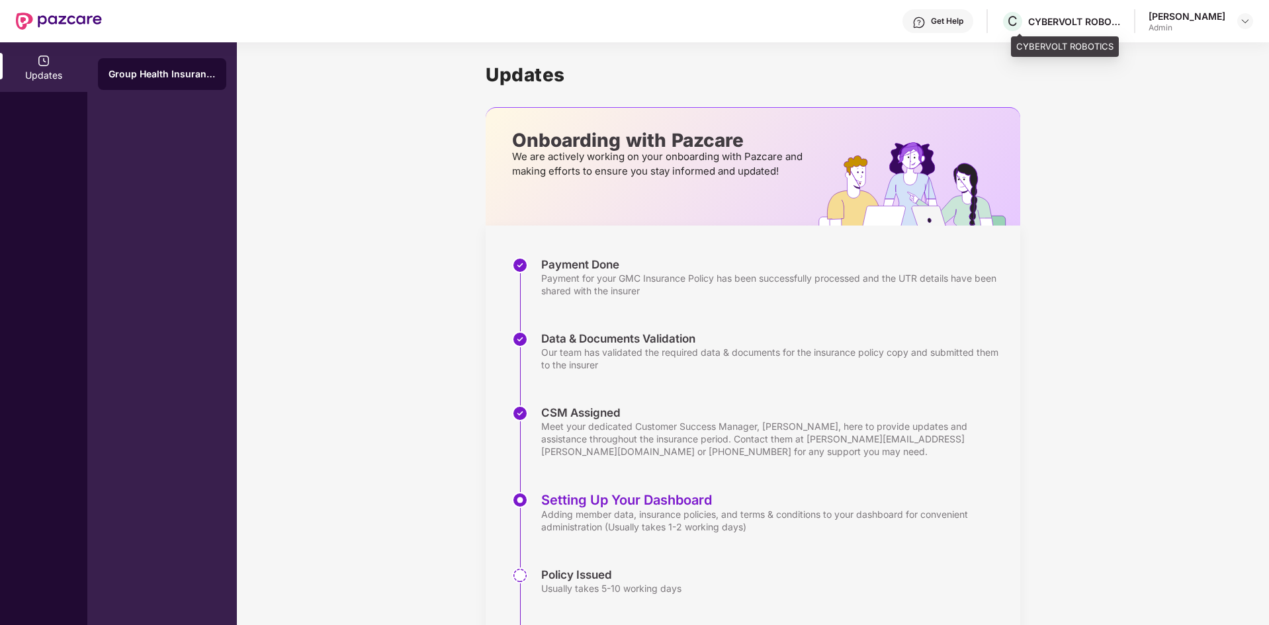
drag, startPoint x: 1059, startPoint y: 31, endPoint x: 1166, endPoint y: 27, distance: 106.6
click at [1062, 30] on div "C CYBERVOLT ROBOTICS" at bounding box center [1061, 21] width 120 height 23
click at [1246, 20] on img at bounding box center [1245, 21] width 11 height 11
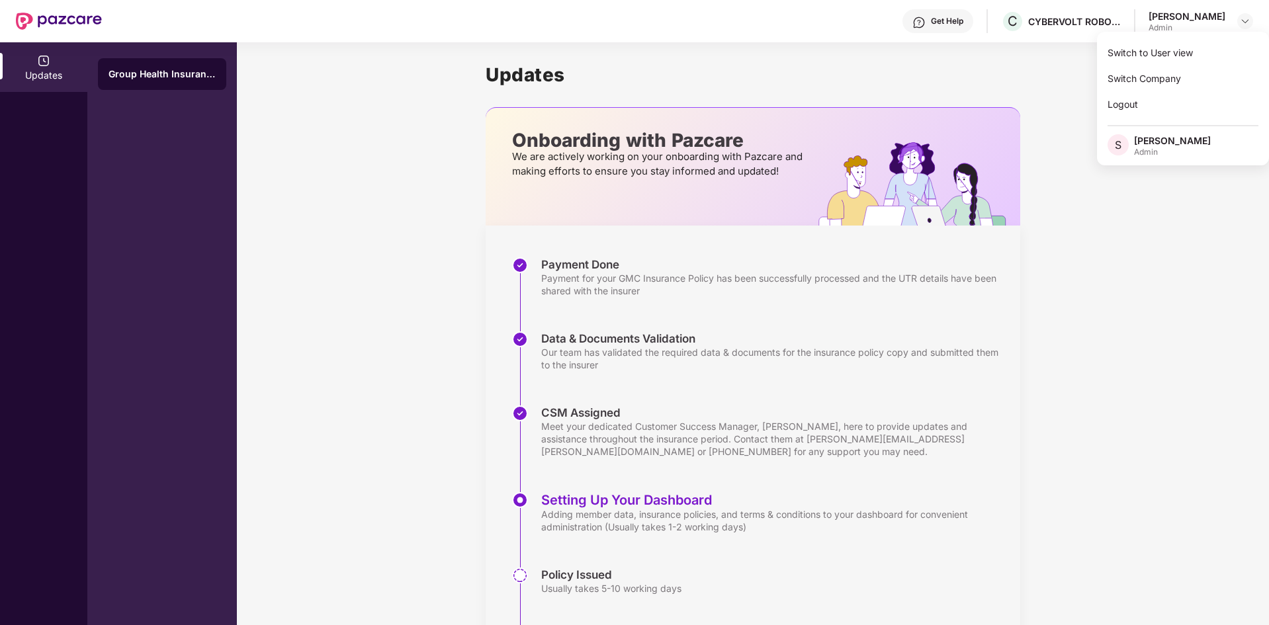
click at [1174, 143] on div "[PERSON_NAME]" at bounding box center [1172, 140] width 77 height 13
click at [1205, 17] on div "[PERSON_NAME]" at bounding box center [1186, 16] width 77 height 13
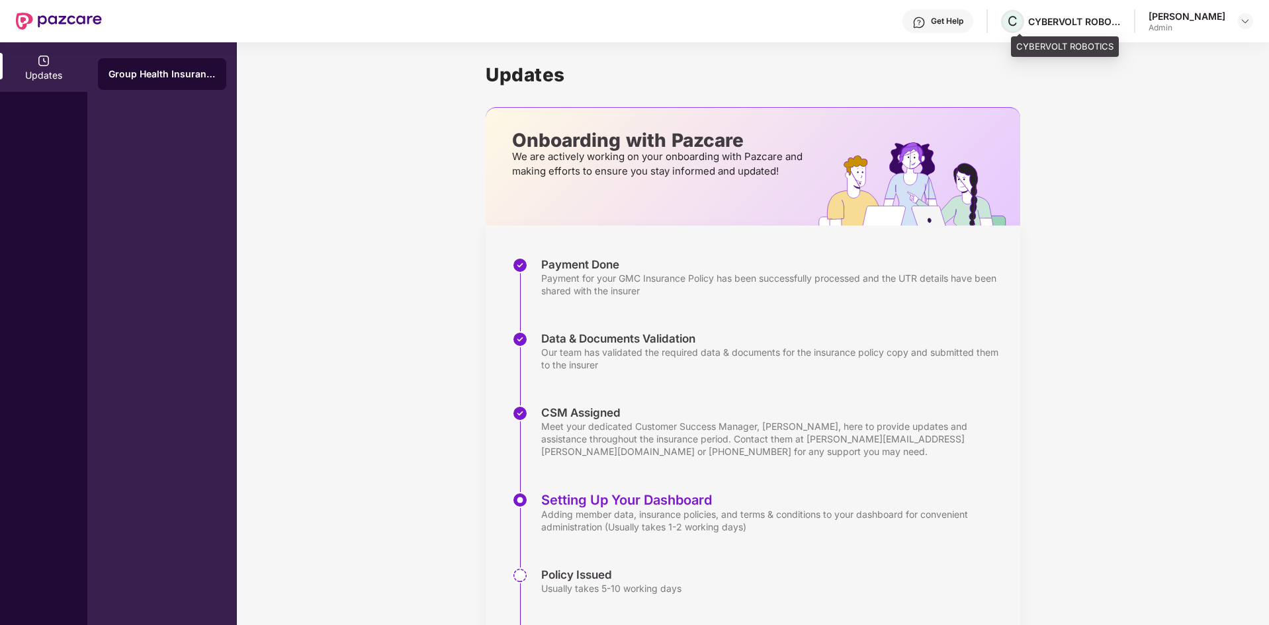
click at [1024, 19] on span "C" at bounding box center [1012, 21] width 23 height 23
click at [1017, 20] on span "C" at bounding box center [1012, 21] width 10 height 16
click at [955, 28] on div "Get Help" at bounding box center [937, 21] width 71 height 24
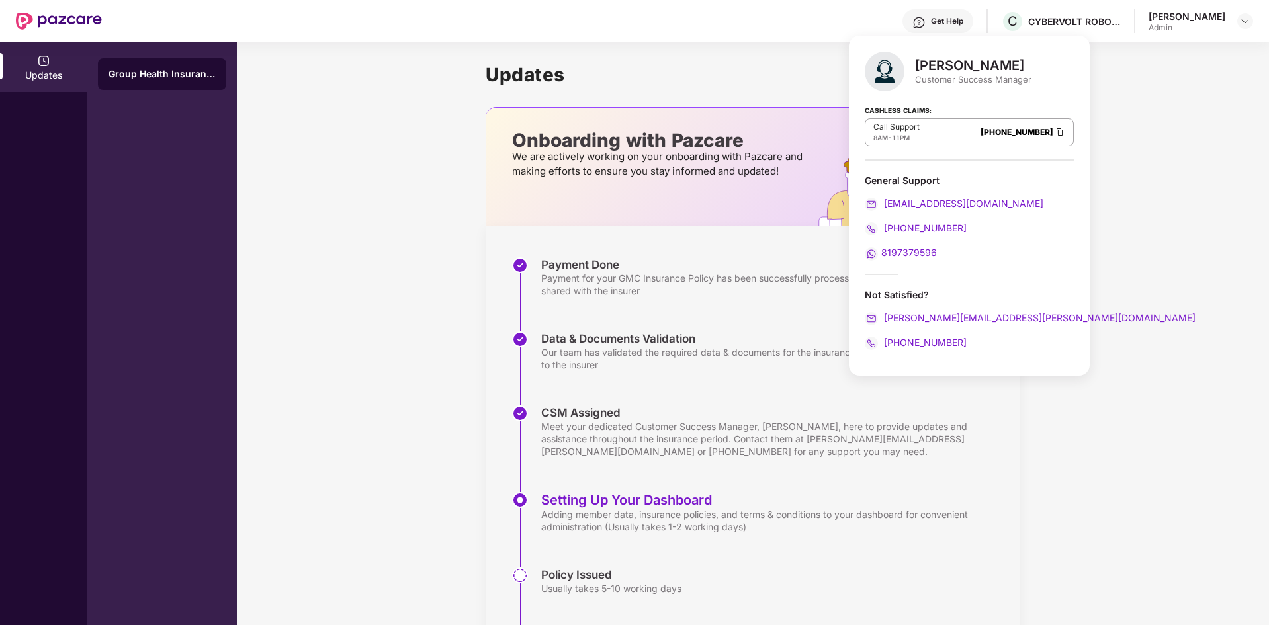
click at [1084, 221] on div "Updates Onboarding with Pazcare We are actively working on your onboarding with…" at bounding box center [753, 378] width 1032 height 673
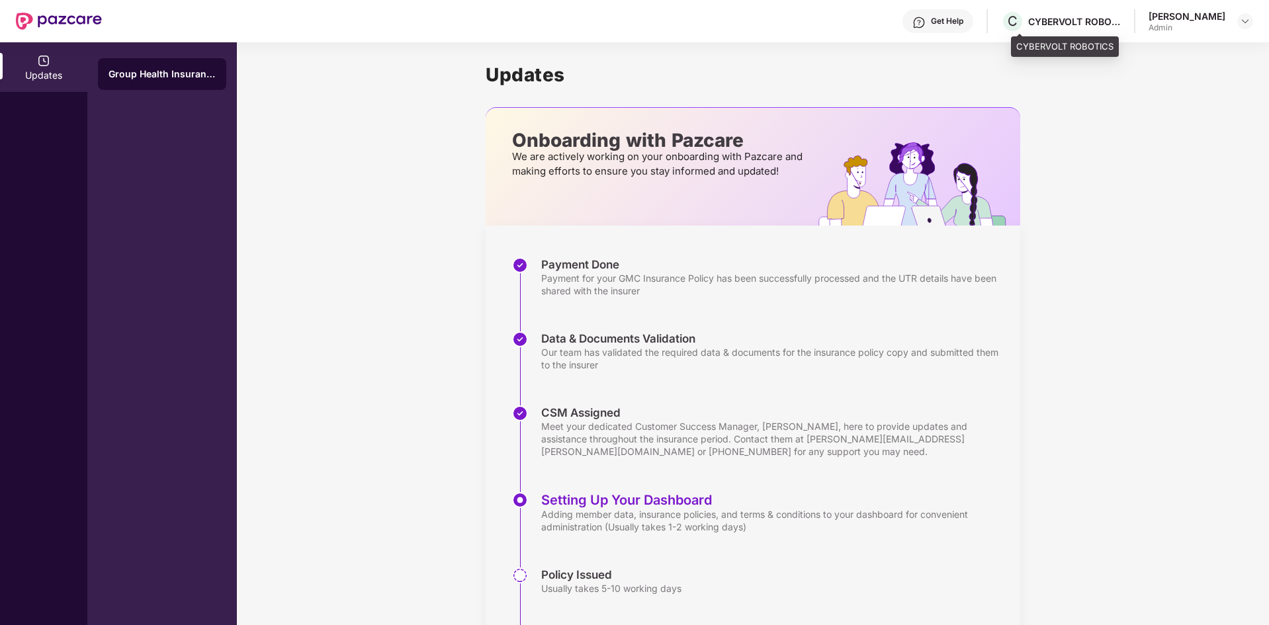
click at [1059, 29] on div "C CYBERVOLT ROBOTICS" at bounding box center [1061, 21] width 120 height 23
click at [42, 78] on div "Updates" at bounding box center [43, 75] width 87 height 13
